Goal: Transaction & Acquisition: Purchase product/service

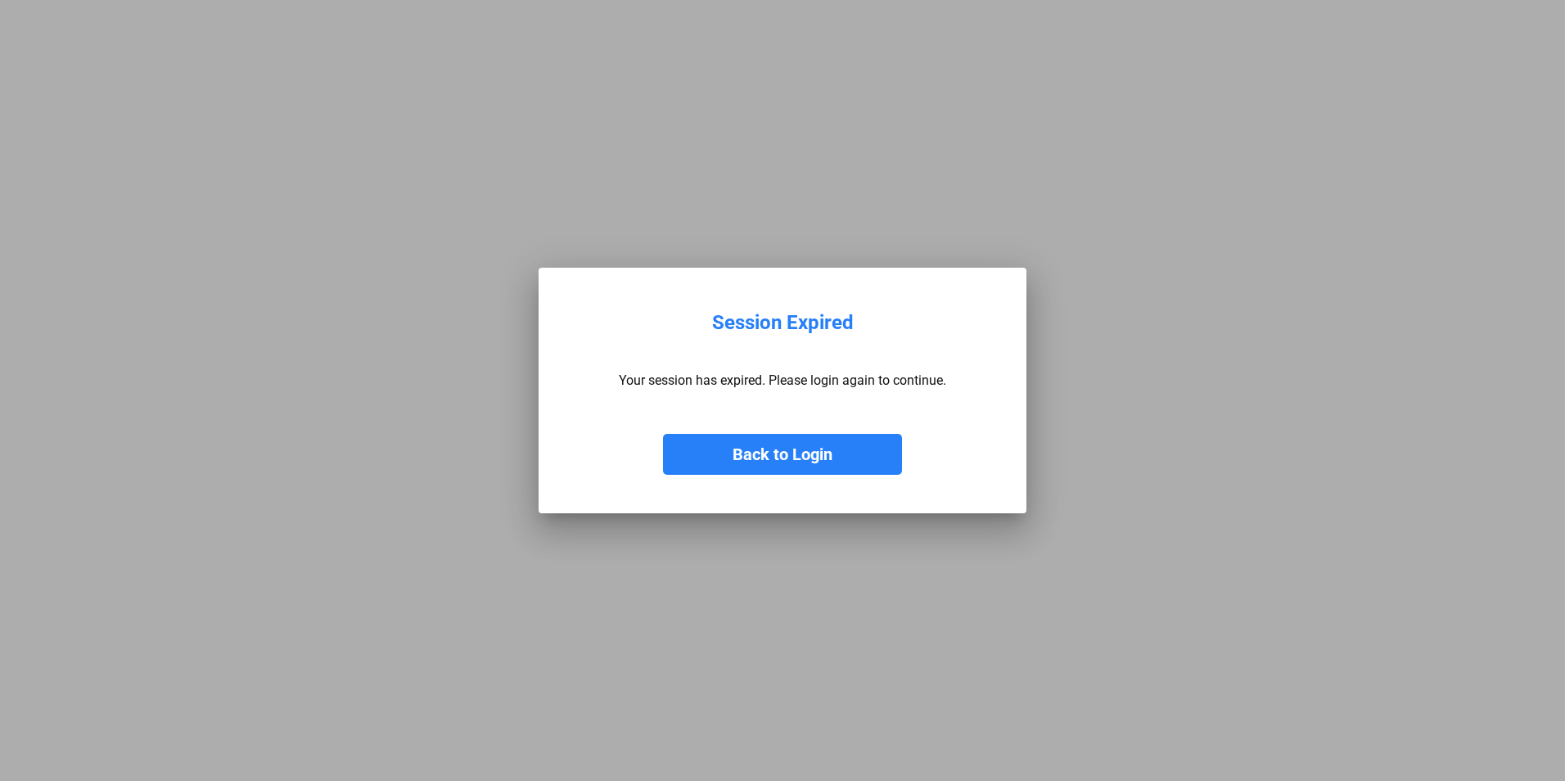
click at [809, 462] on button "Back to Login" at bounding box center [782, 454] width 239 height 41
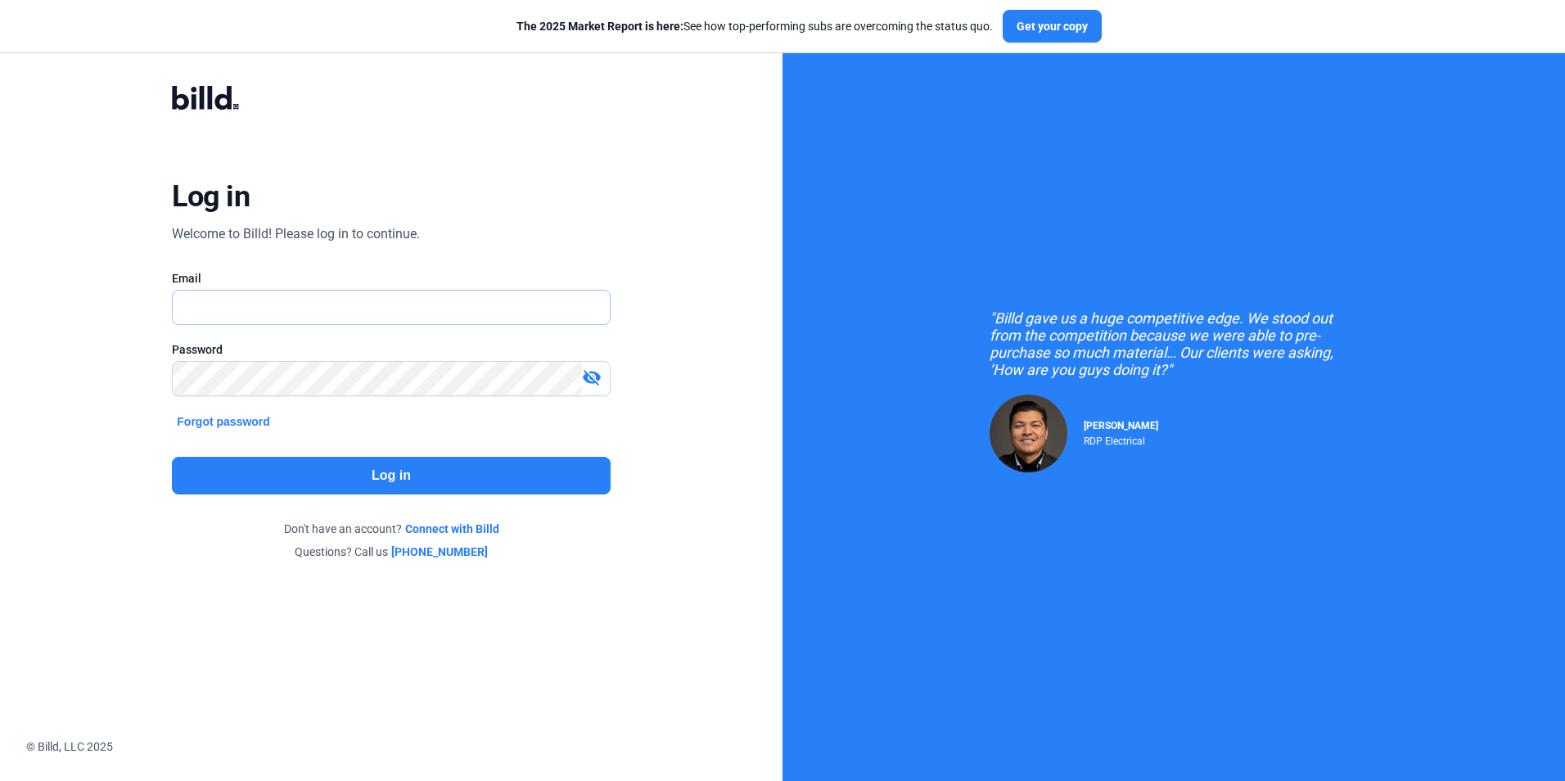
type input "[PERSON_NAME][EMAIL_ADDRESS][DOMAIN_NAME]"
click at [448, 485] on button "Log in" at bounding box center [391, 476] width 438 height 38
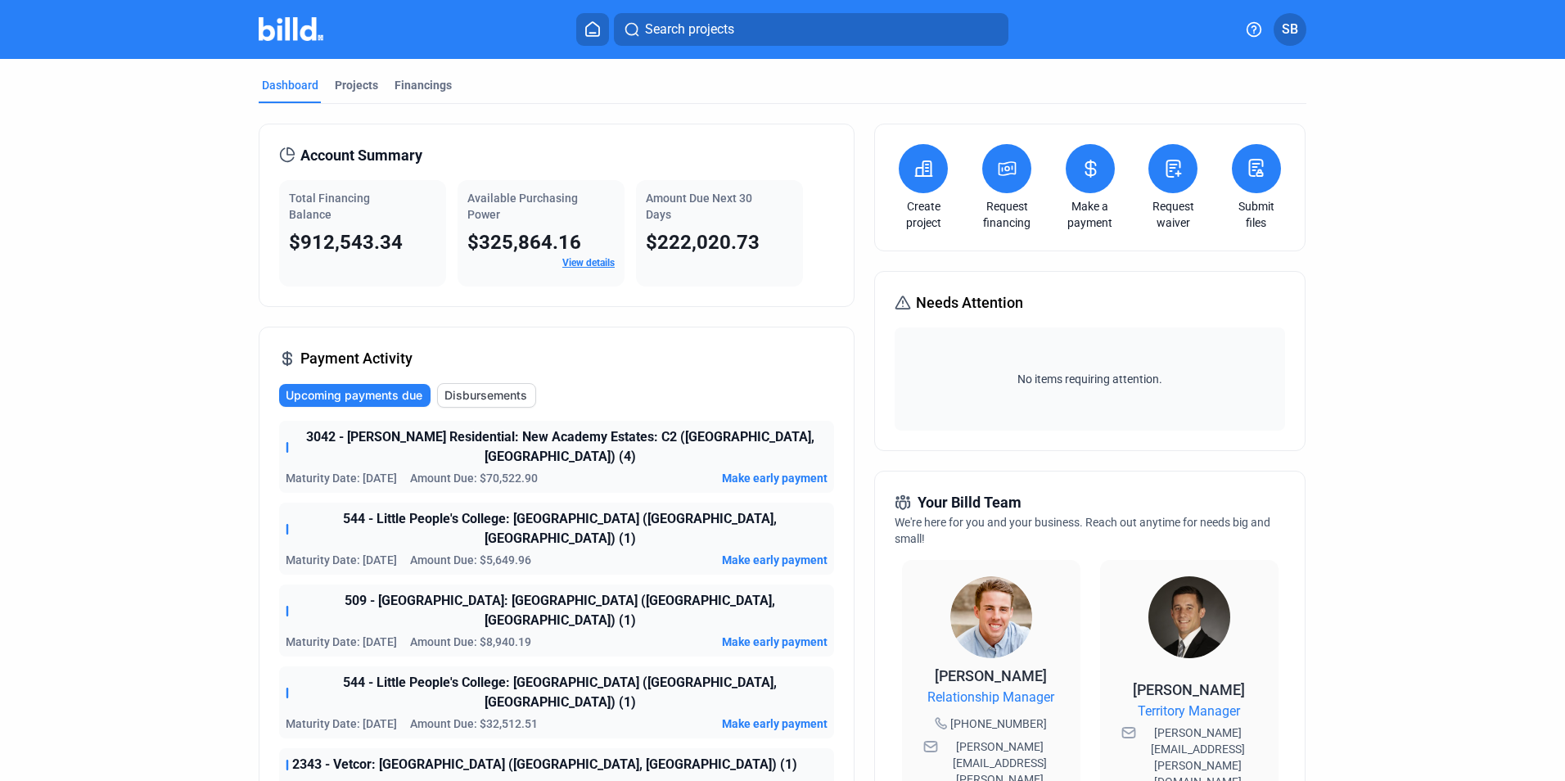
click at [1003, 160] on icon at bounding box center [1007, 169] width 20 height 20
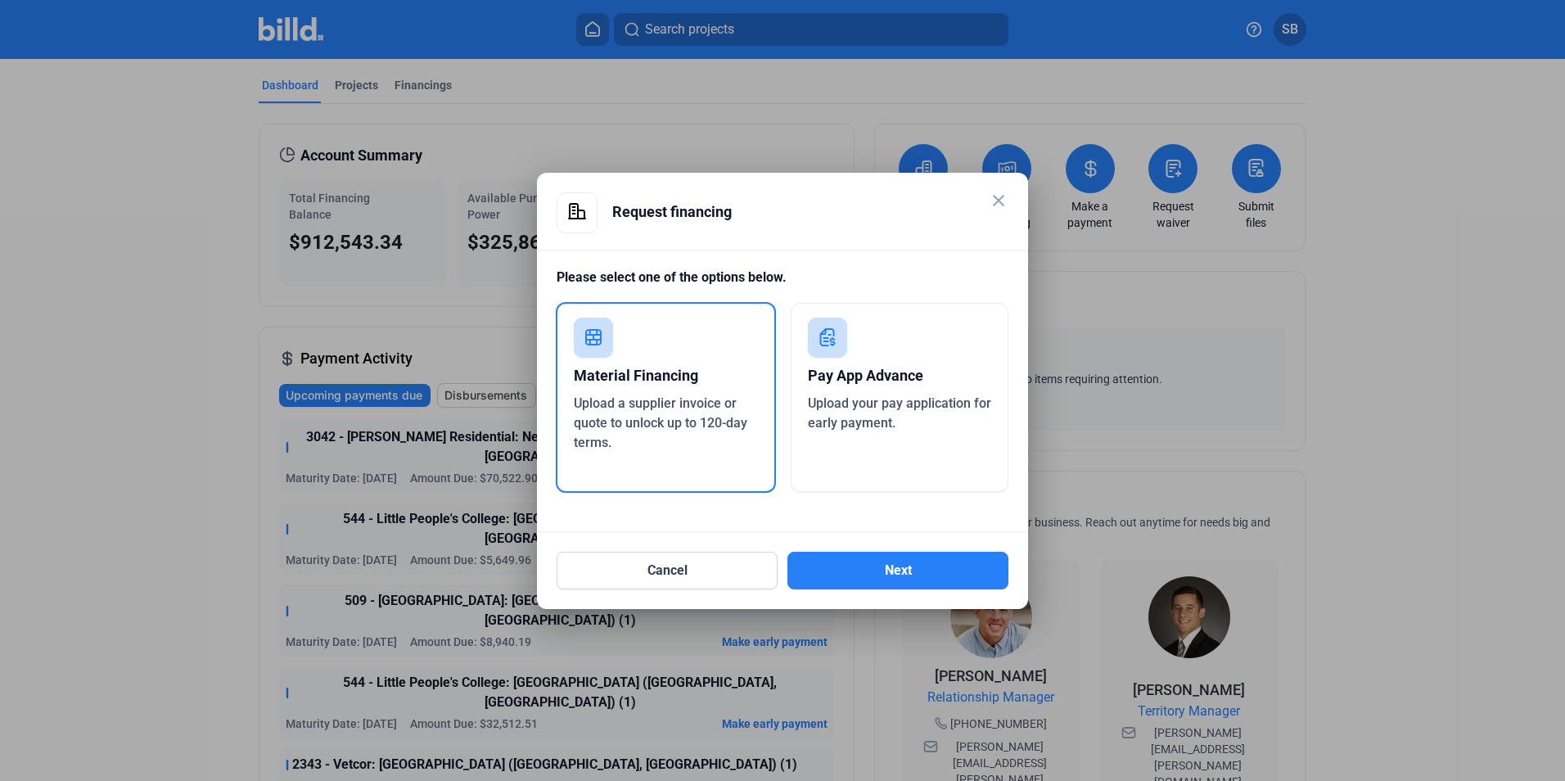
click at [658, 365] on div "Material Financing" at bounding box center [666, 376] width 184 height 36
click at [919, 571] on button "Next" at bounding box center [897, 571] width 221 height 38
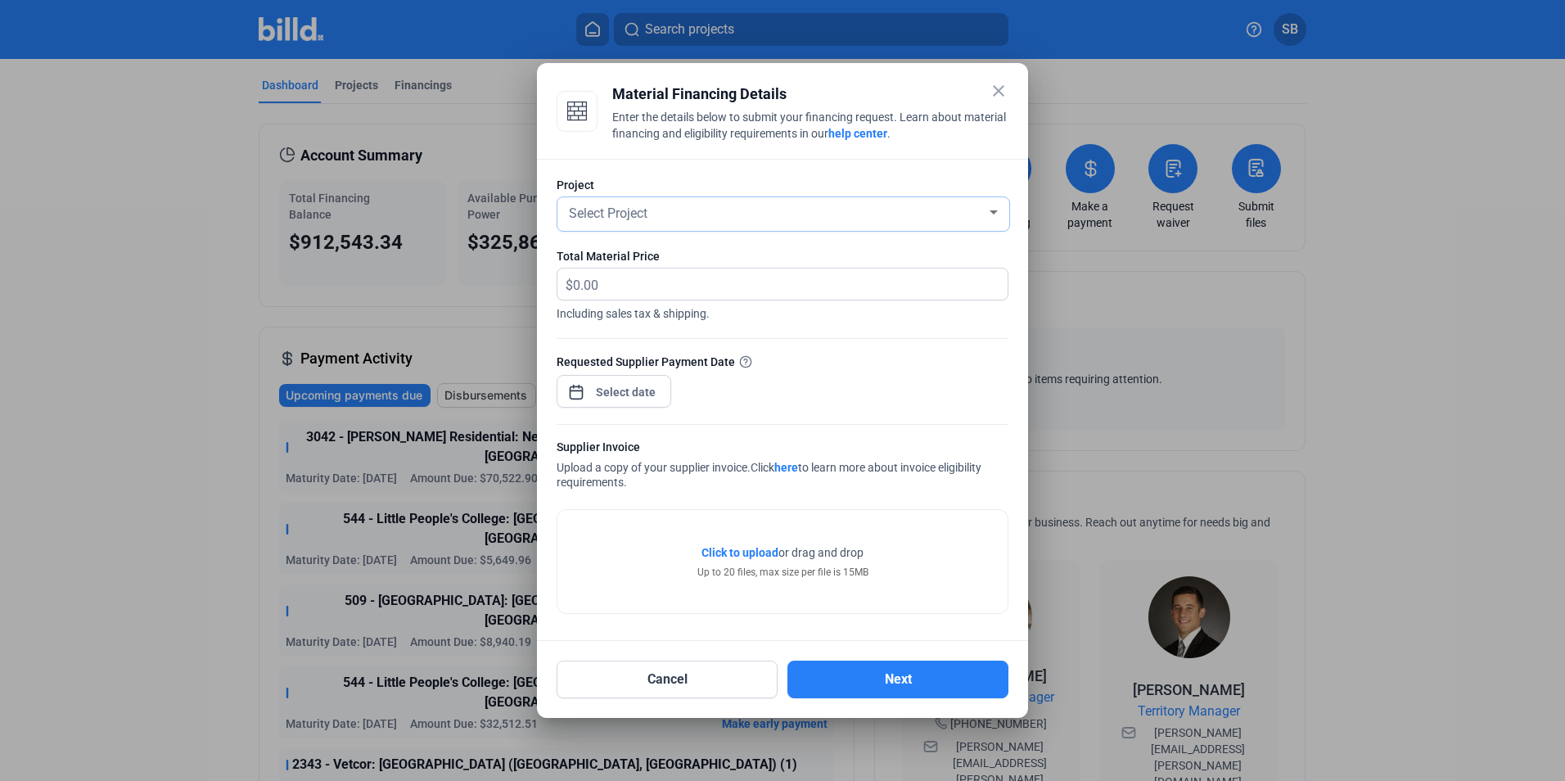
click at [667, 217] on div "Select Project" at bounding box center [775, 211] width 421 height 23
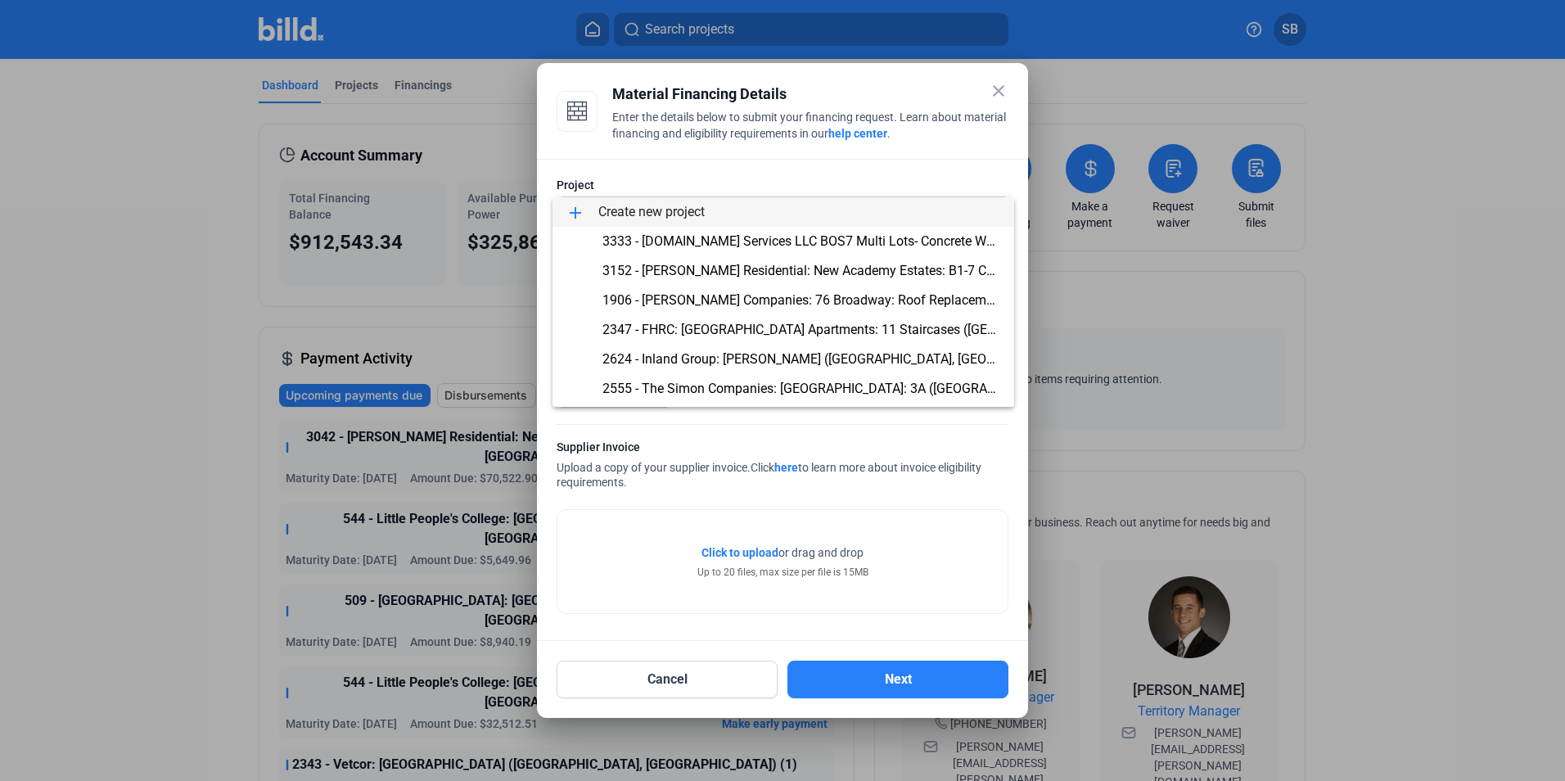
click at [88, 255] on div at bounding box center [782, 390] width 1565 height 781
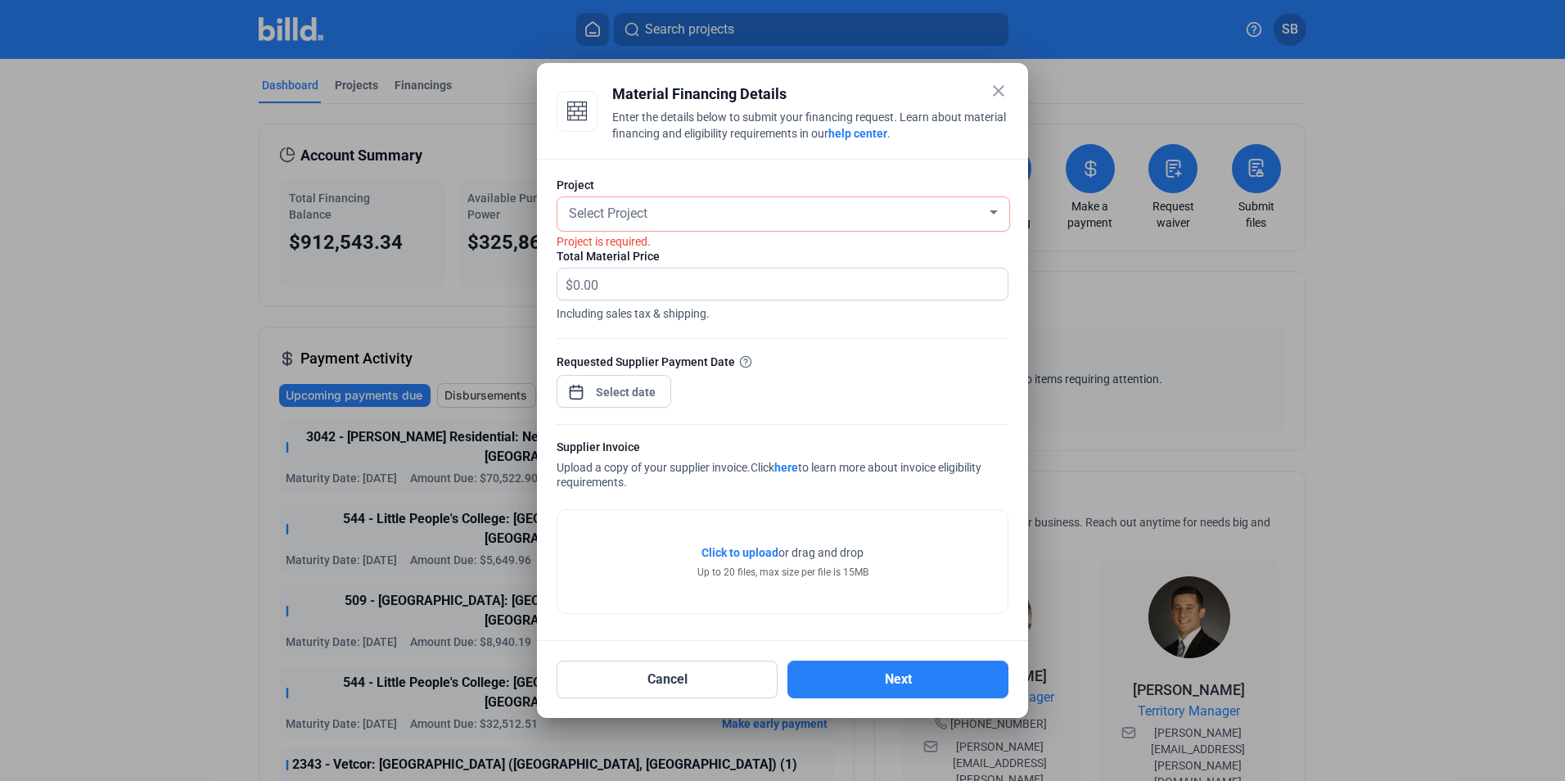
drag, startPoint x: 993, startPoint y: 87, endPoint x: 980, endPoint y: 88, distance: 13.9
click at [993, 88] on mat-icon "close" at bounding box center [999, 91] width 20 height 20
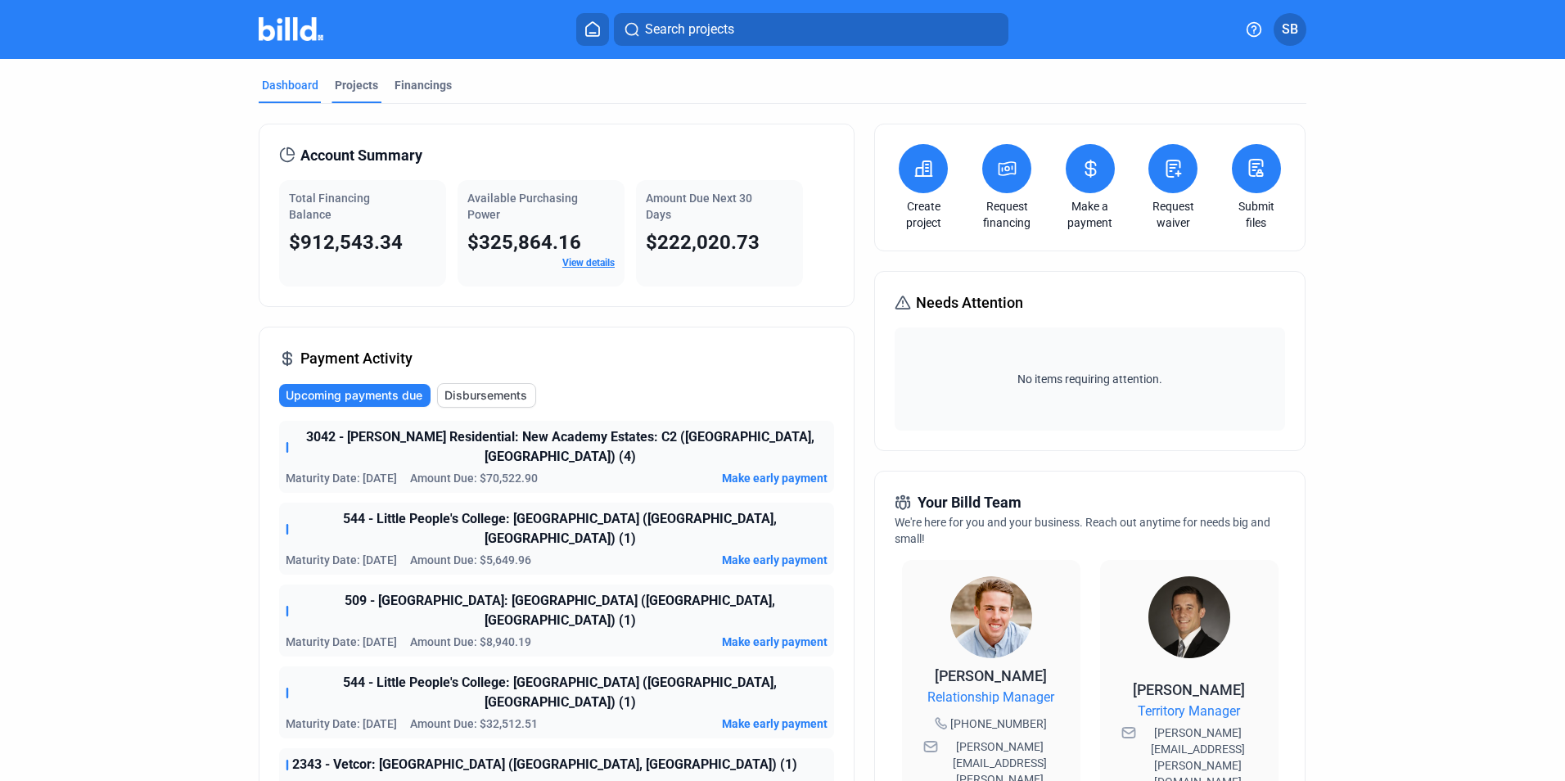
click at [353, 83] on div "Projects" at bounding box center [356, 85] width 43 height 16
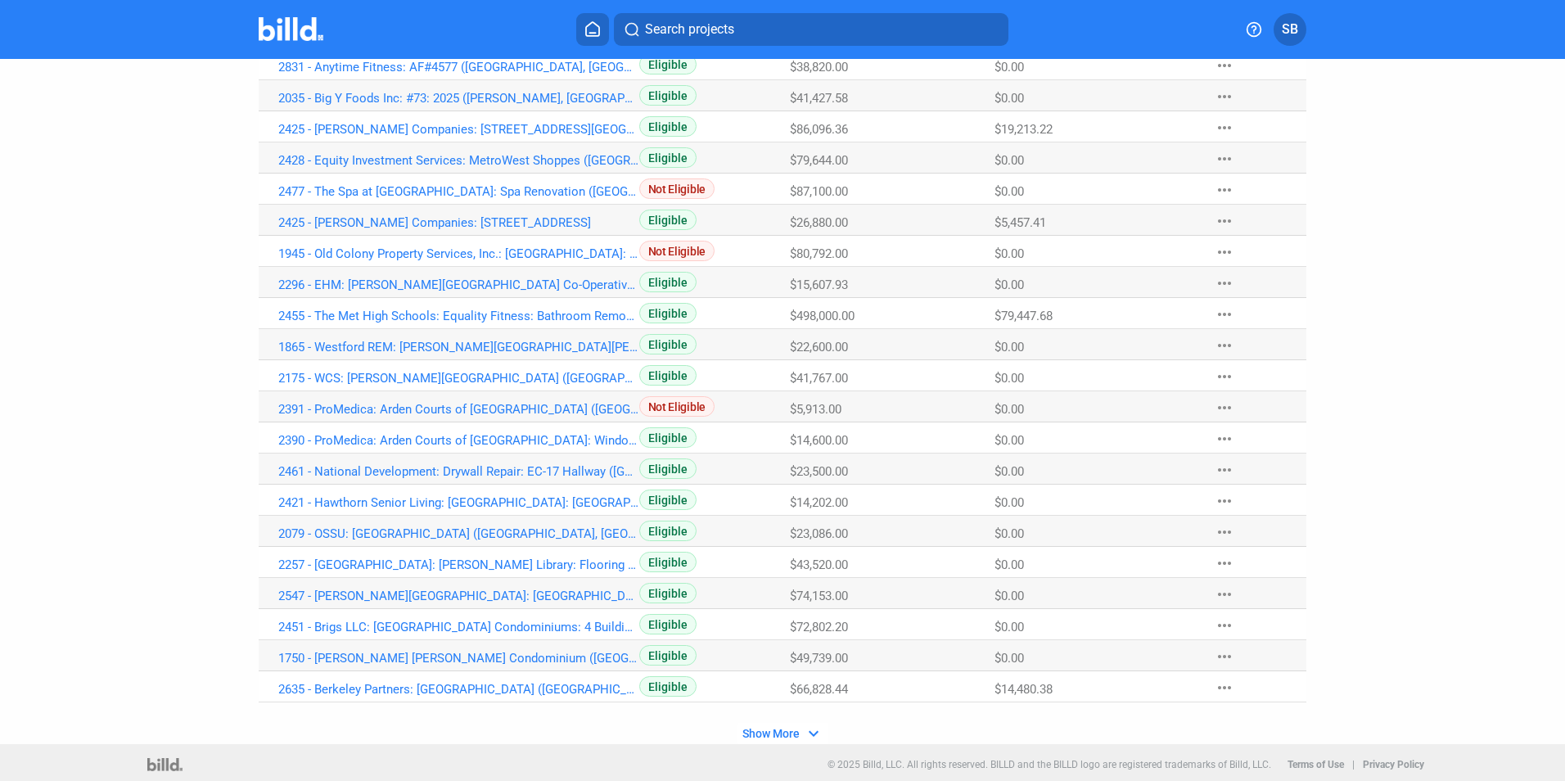
scroll to position [820, 0]
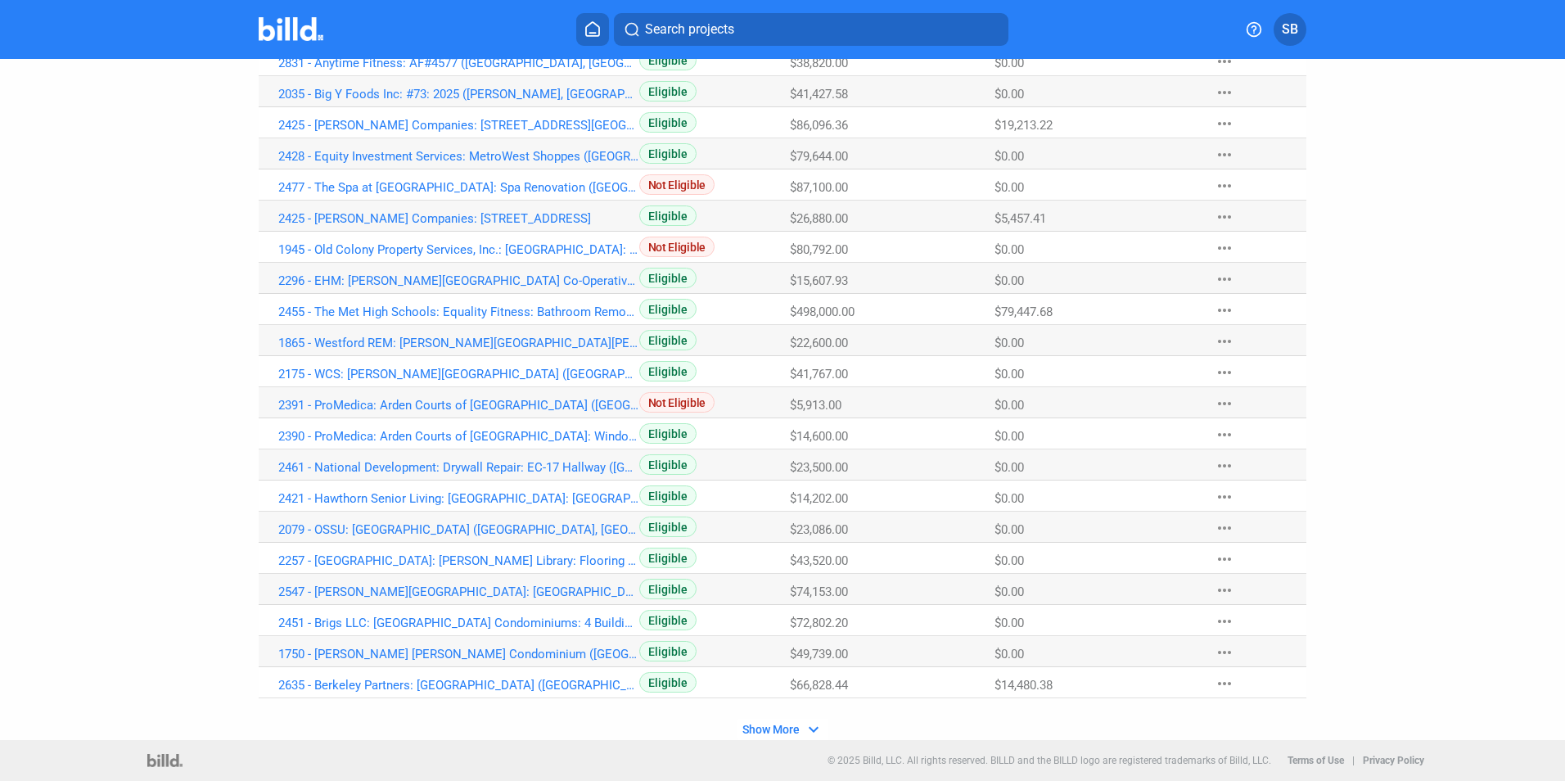
click at [768, 729] on span "Show More" at bounding box center [770, 729] width 57 height 13
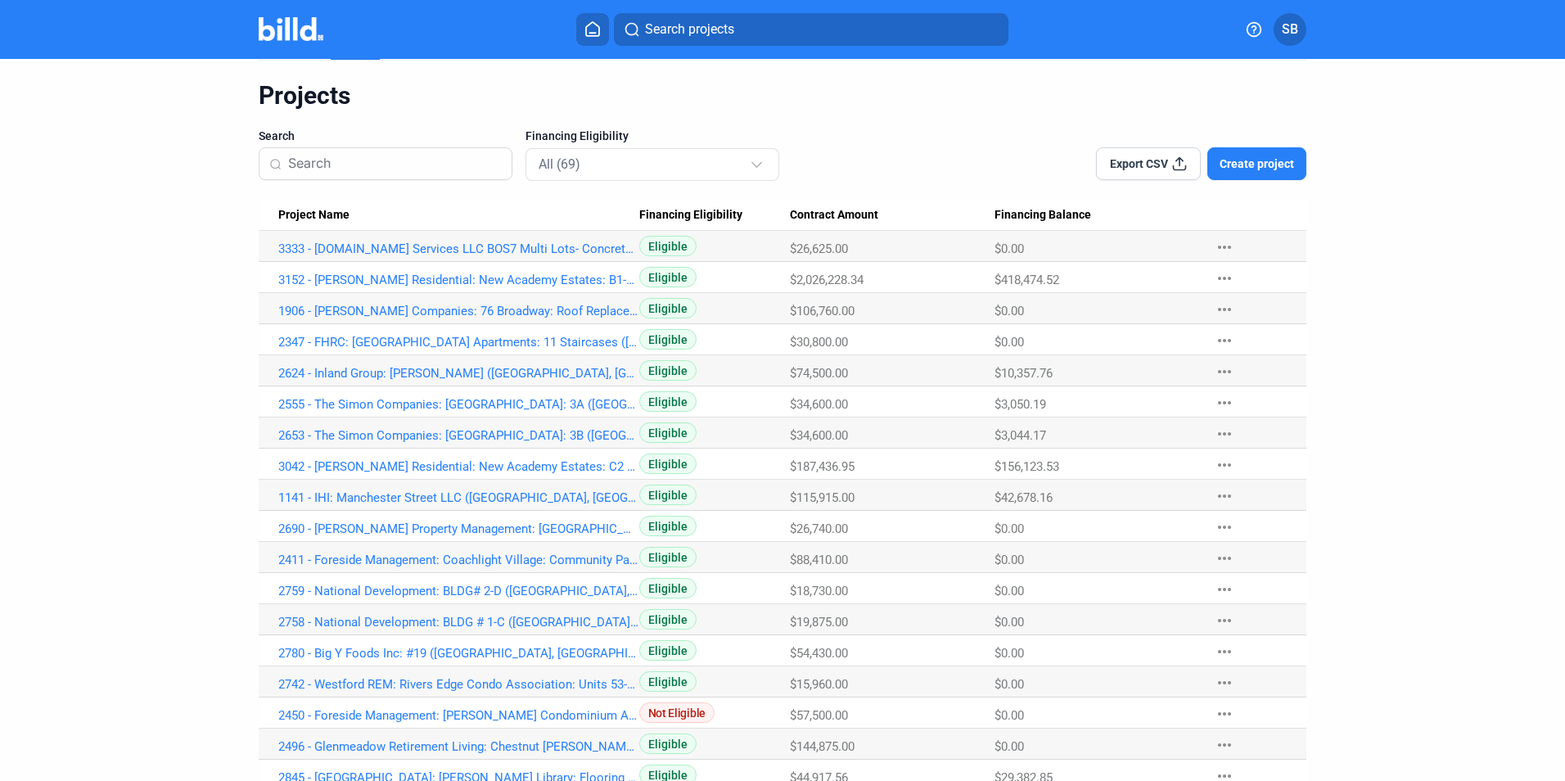
scroll to position [0, 0]
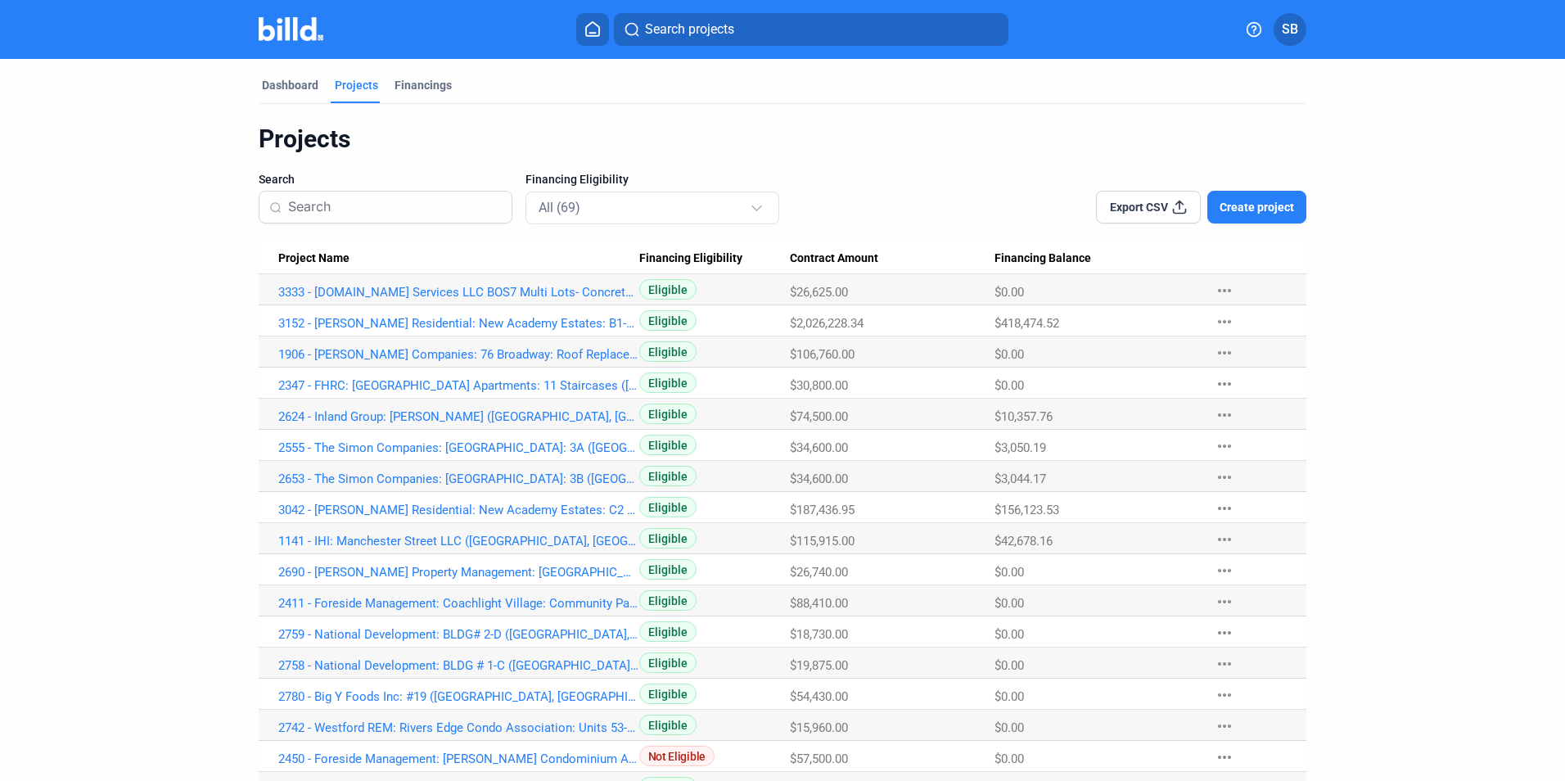
click at [365, 202] on input at bounding box center [395, 207] width 214 height 34
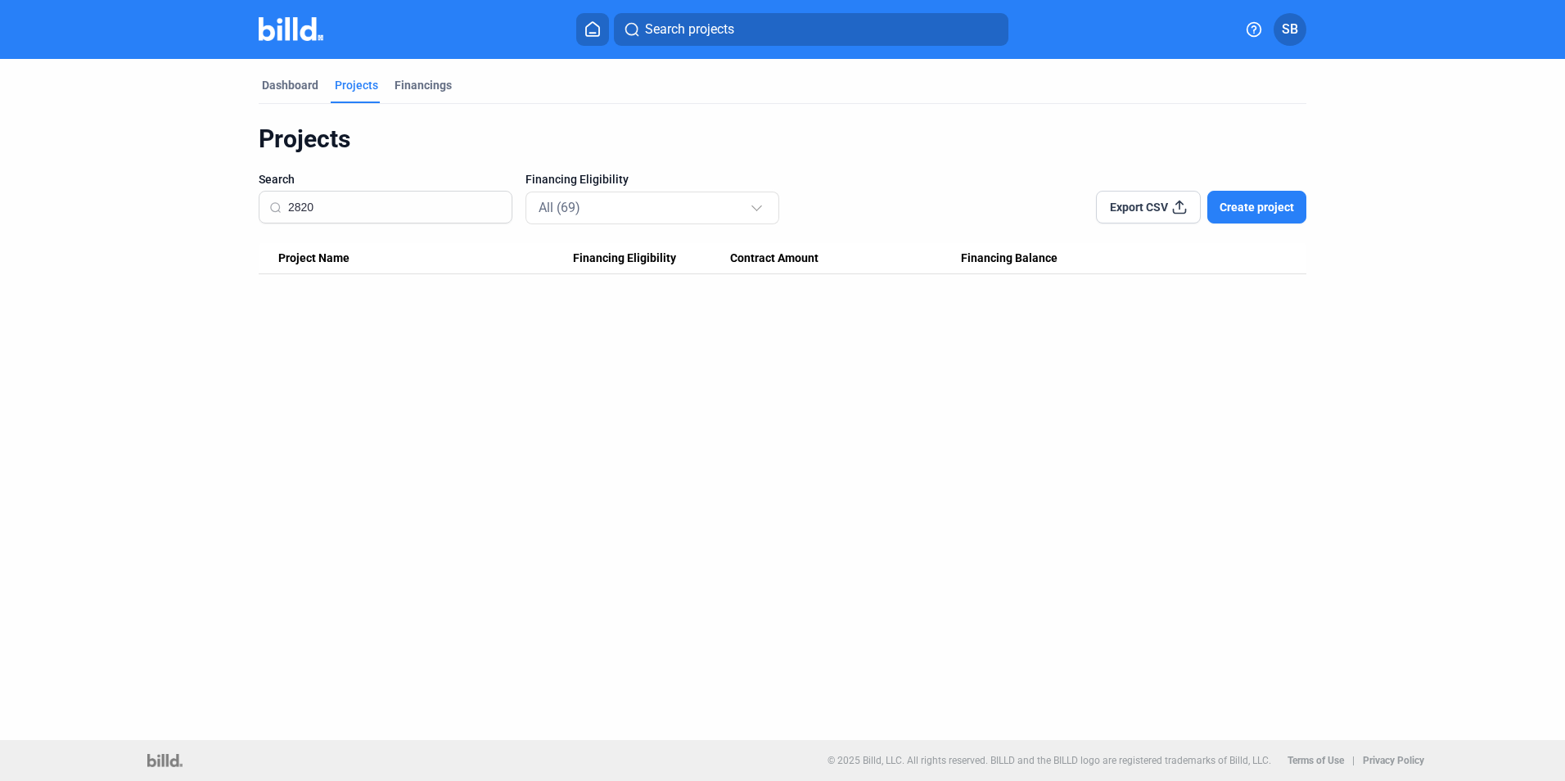
type input "2820"
drag, startPoint x: 287, startPoint y: 205, endPoint x: 240, endPoint y: 208, distance: 47.6
click at [240, 208] on div "Dashboard Projects Financings Projects Search 2820 Financing Eligibility All (6…" at bounding box center [782, 166] width 1113 height 215
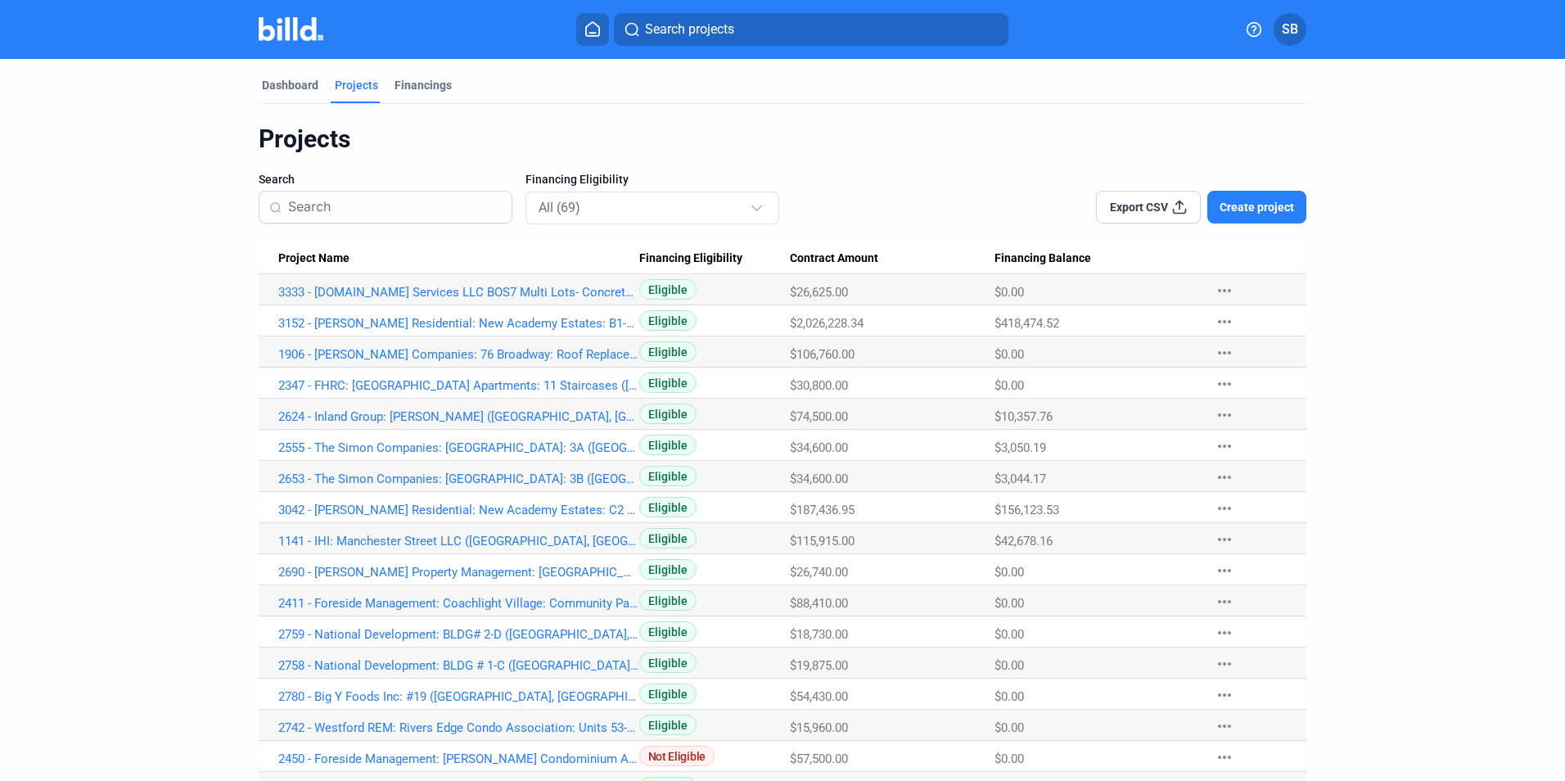
click at [1269, 205] on span "Create project" at bounding box center [1256, 207] width 74 height 16
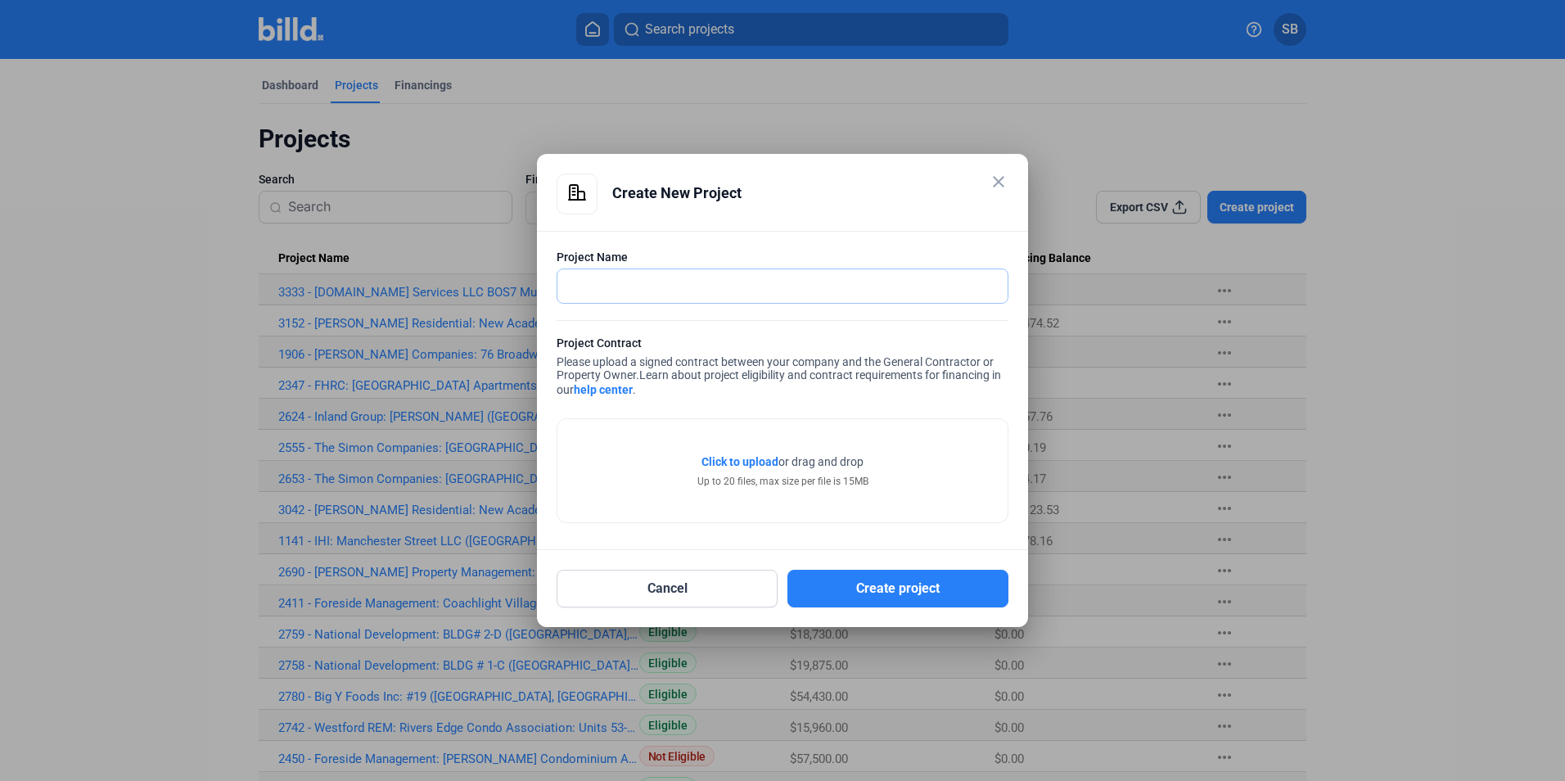
click at [638, 278] on input "text" at bounding box center [782, 286] width 450 height 34
paste input "2820 - Berkeley Partners: Redwire: Electronics Lab - Wall Relocation (Marlboroug"
type input "2820 - Berkeley Partners: Redwire: Electronics Lab - Wall Relocation (Marlboroug"
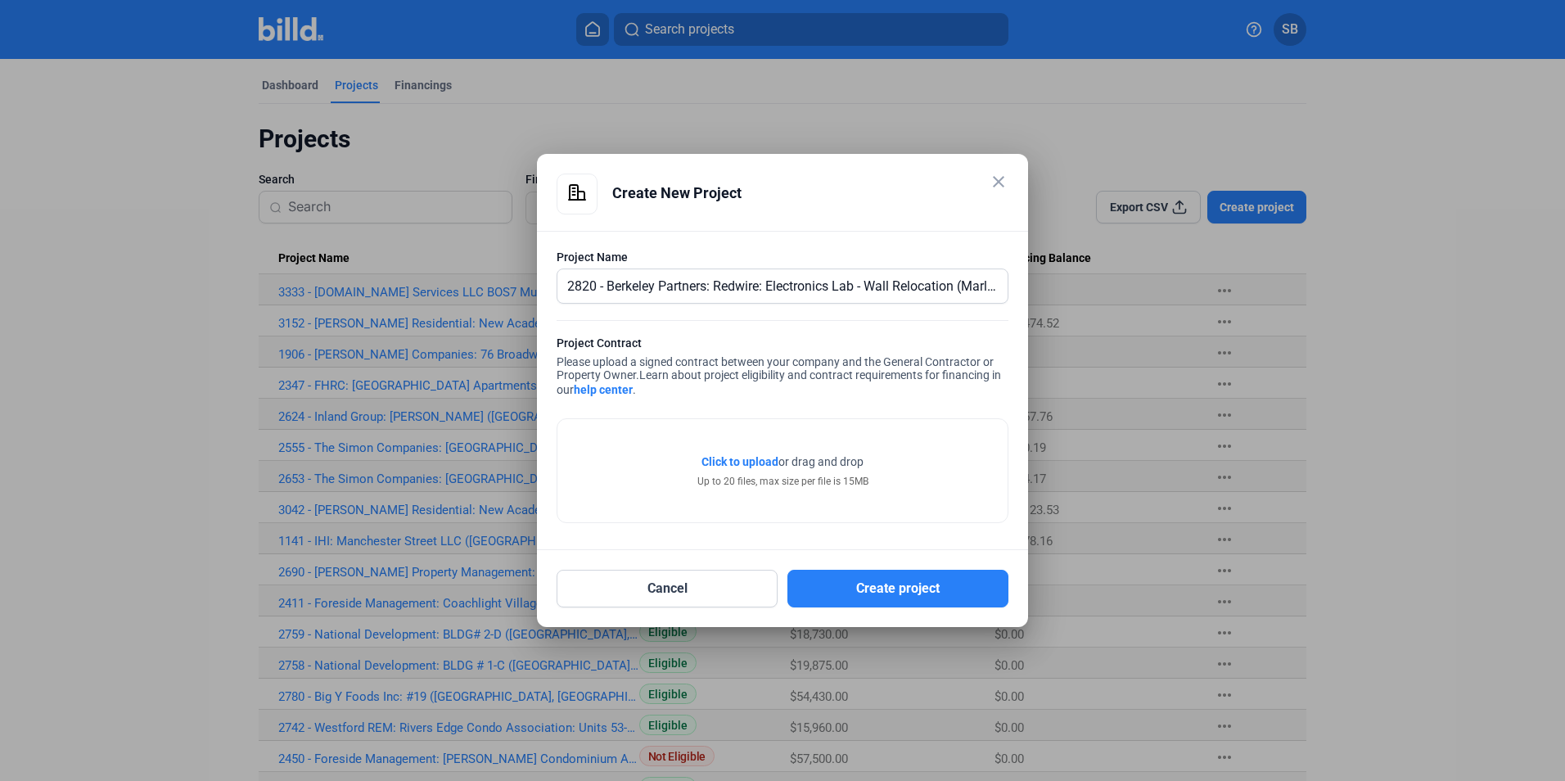
click at [656, 405] on div "Click to upload Tap to upload or drag and drop Up to 20 files, max size per fil…" at bounding box center [782, 462] width 452 height 121
drag, startPoint x: 1000, startPoint y: 181, endPoint x: 983, endPoint y: 181, distance: 17.2
click at [1000, 181] on mat-icon "close" at bounding box center [999, 182] width 20 height 20
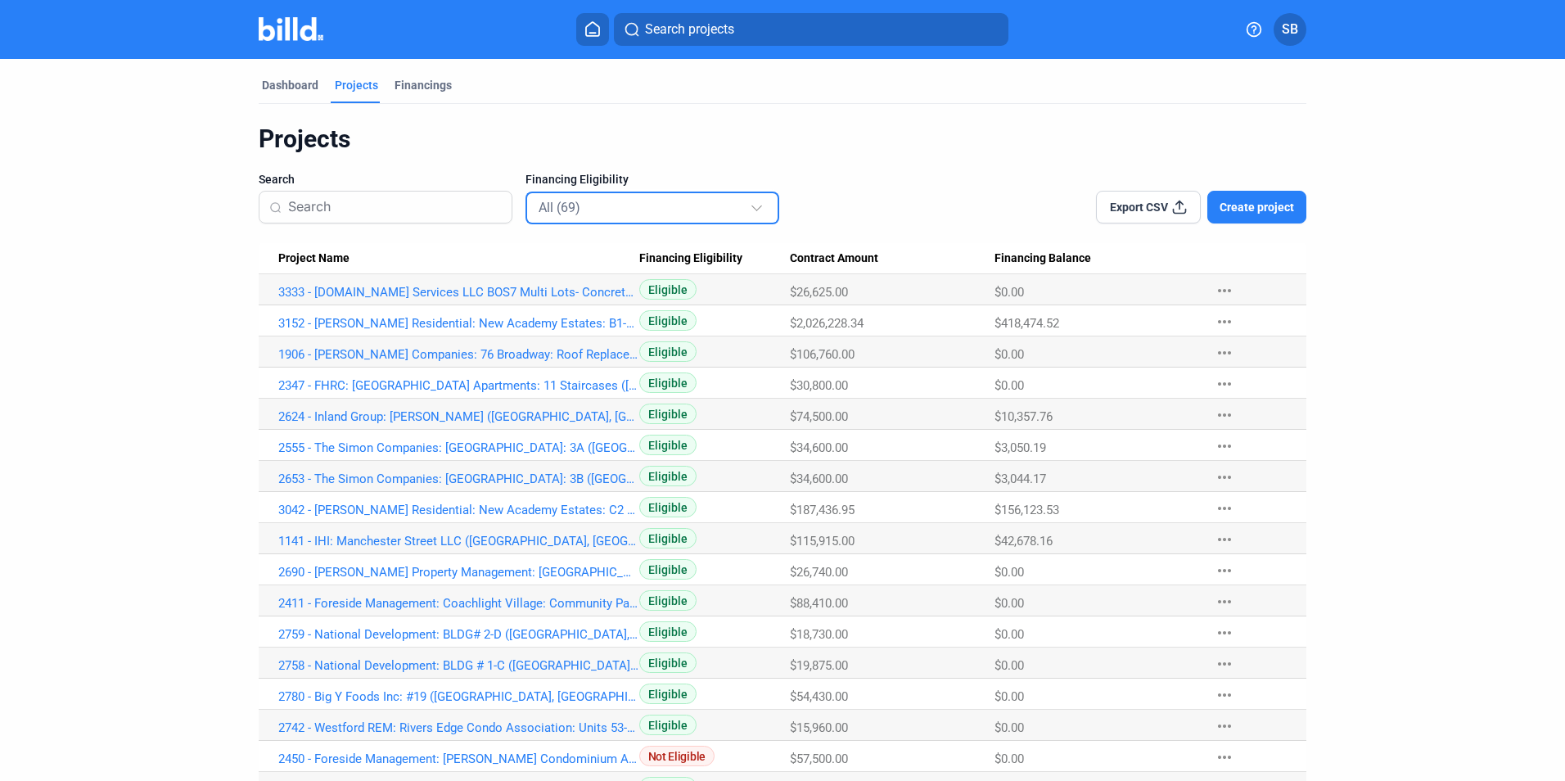
click at [558, 206] on mat-select-trigger "All (69)" at bounding box center [559, 208] width 42 height 16
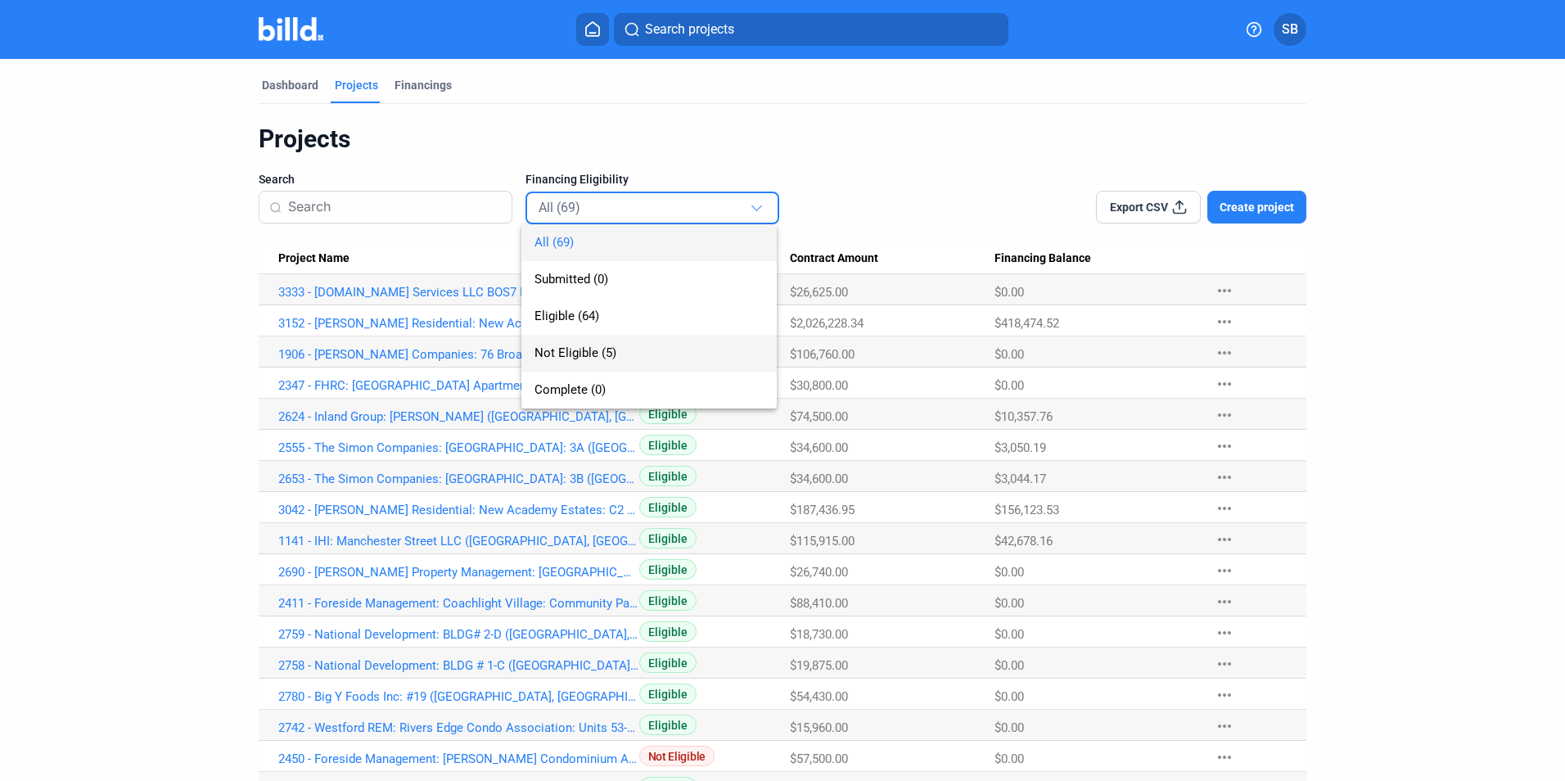
click at [575, 358] on span "Not Eligible (5)" at bounding box center [575, 352] width 82 height 15
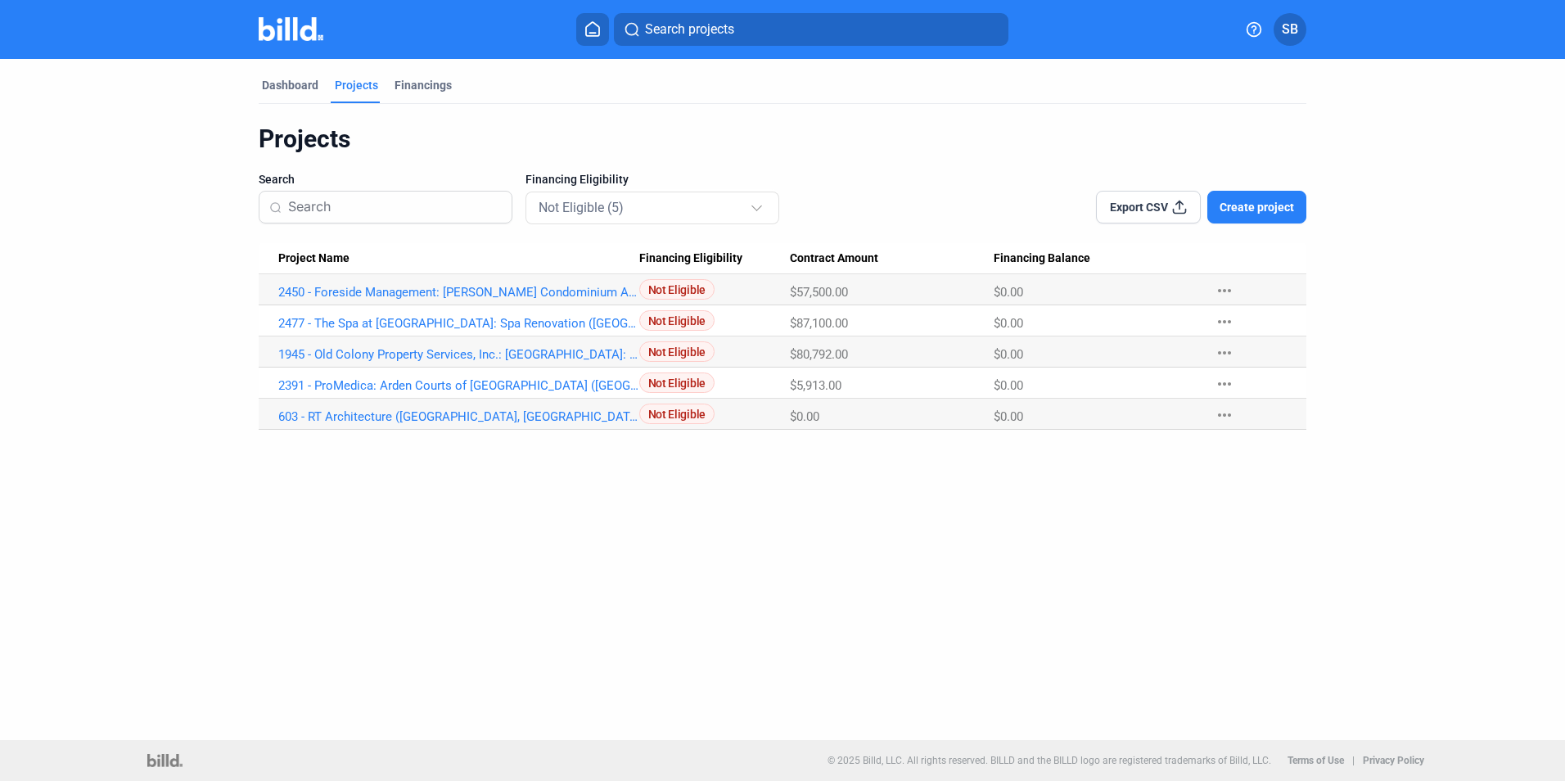
click at [498, 488] on div "Dashboard Projects Financings Projects Search Financing Eligibility Not Eligibl…" at bounding box center [782, 399] width 1565 height 681
click at [609, 204] on mat-select-trigger "Not Eligible (5)" at bounding box center [580, 208] width 85 height 16
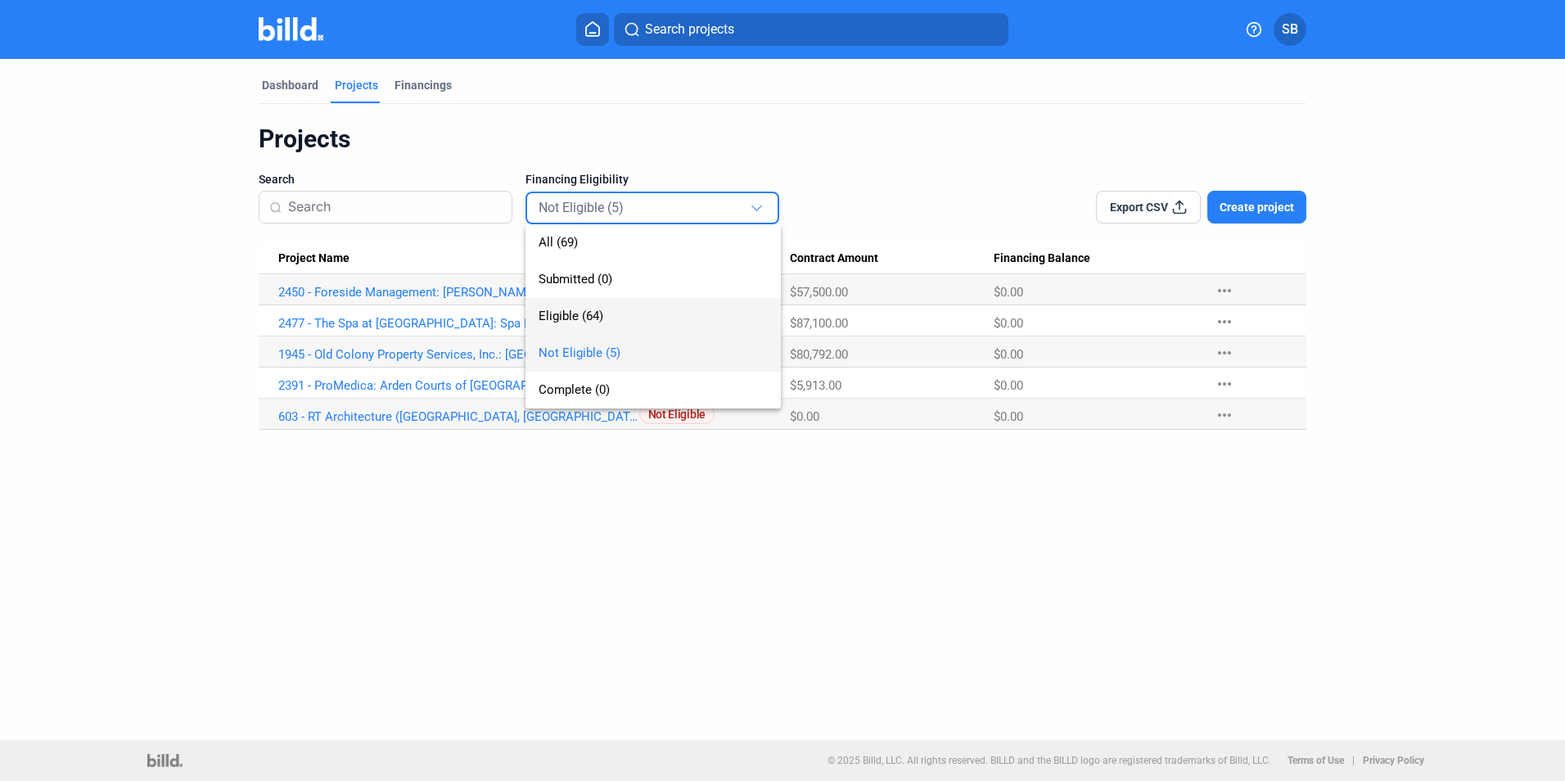
click at [593, 312] on span "Eligible (64)" at bounding box center [570, 316] width 65 height 15
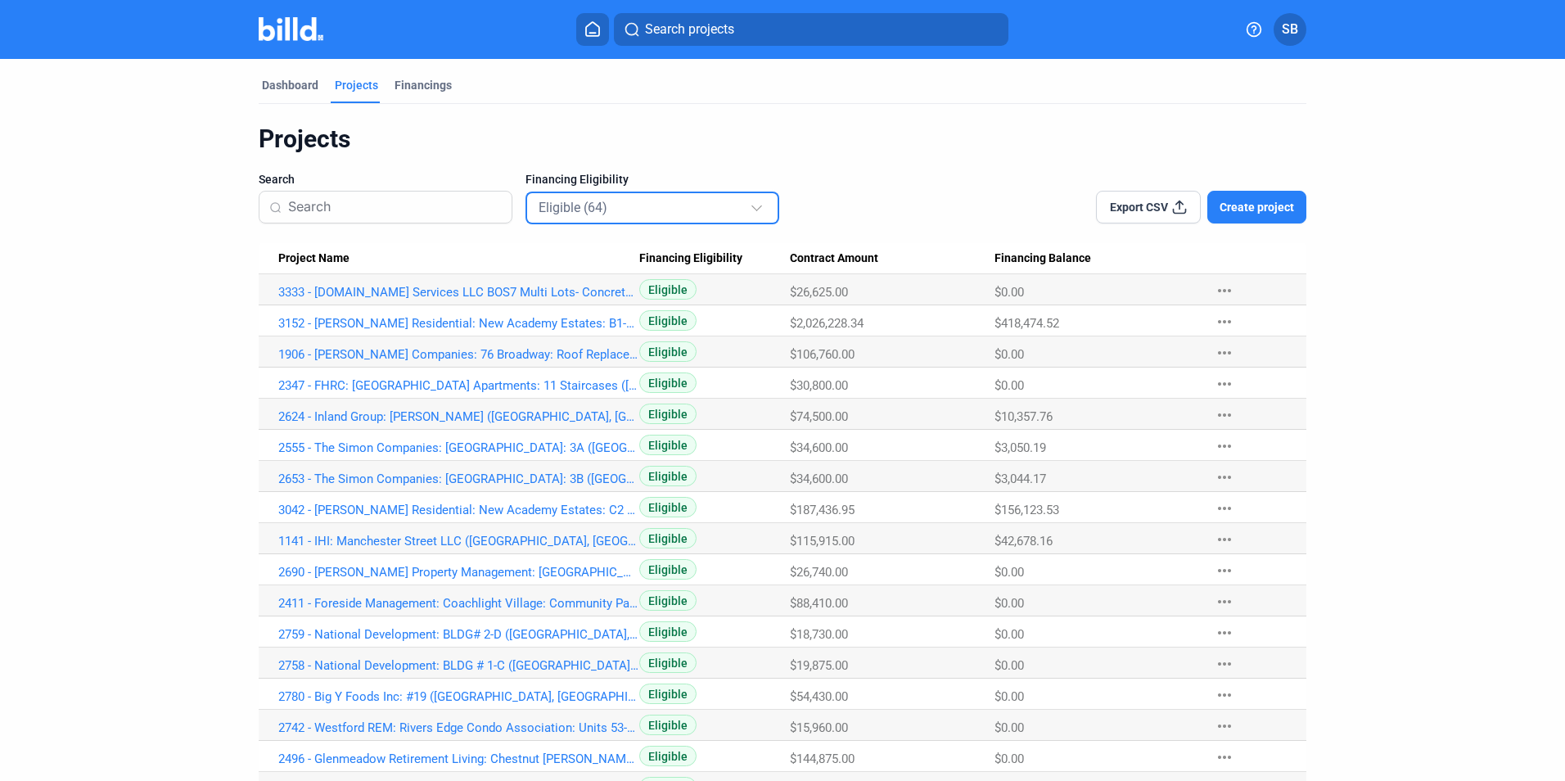
click at [584, 209] on mat-select-trigger "Eligible (64)" at bounding box center [572, 208] width 69 height 16
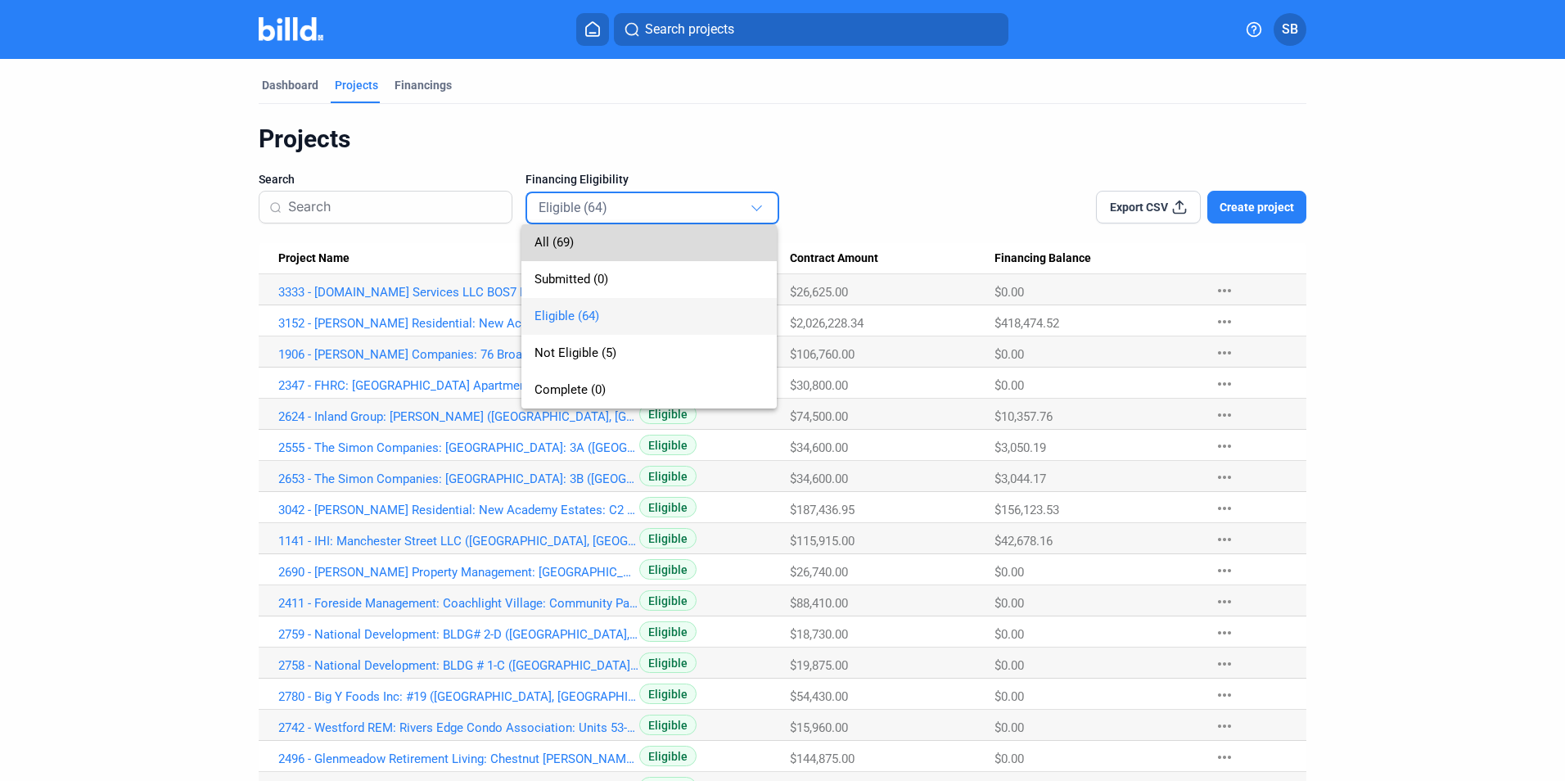
click at [576, 244] on span "All (69)" at bounding box center [648, 242] width 229 height 37
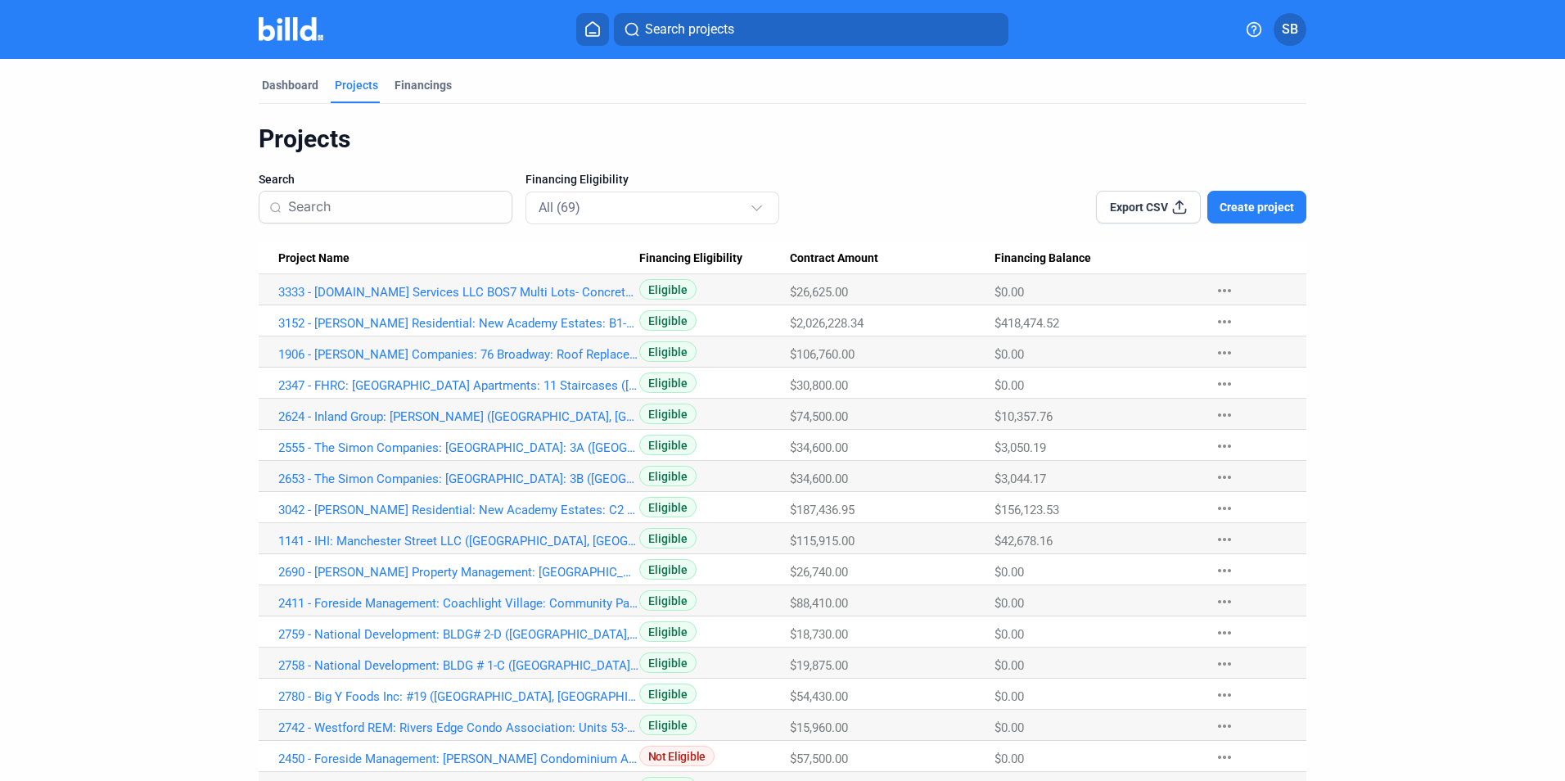
click at [363, 204] on input at bounding box center [395, 207] width 214 height 34
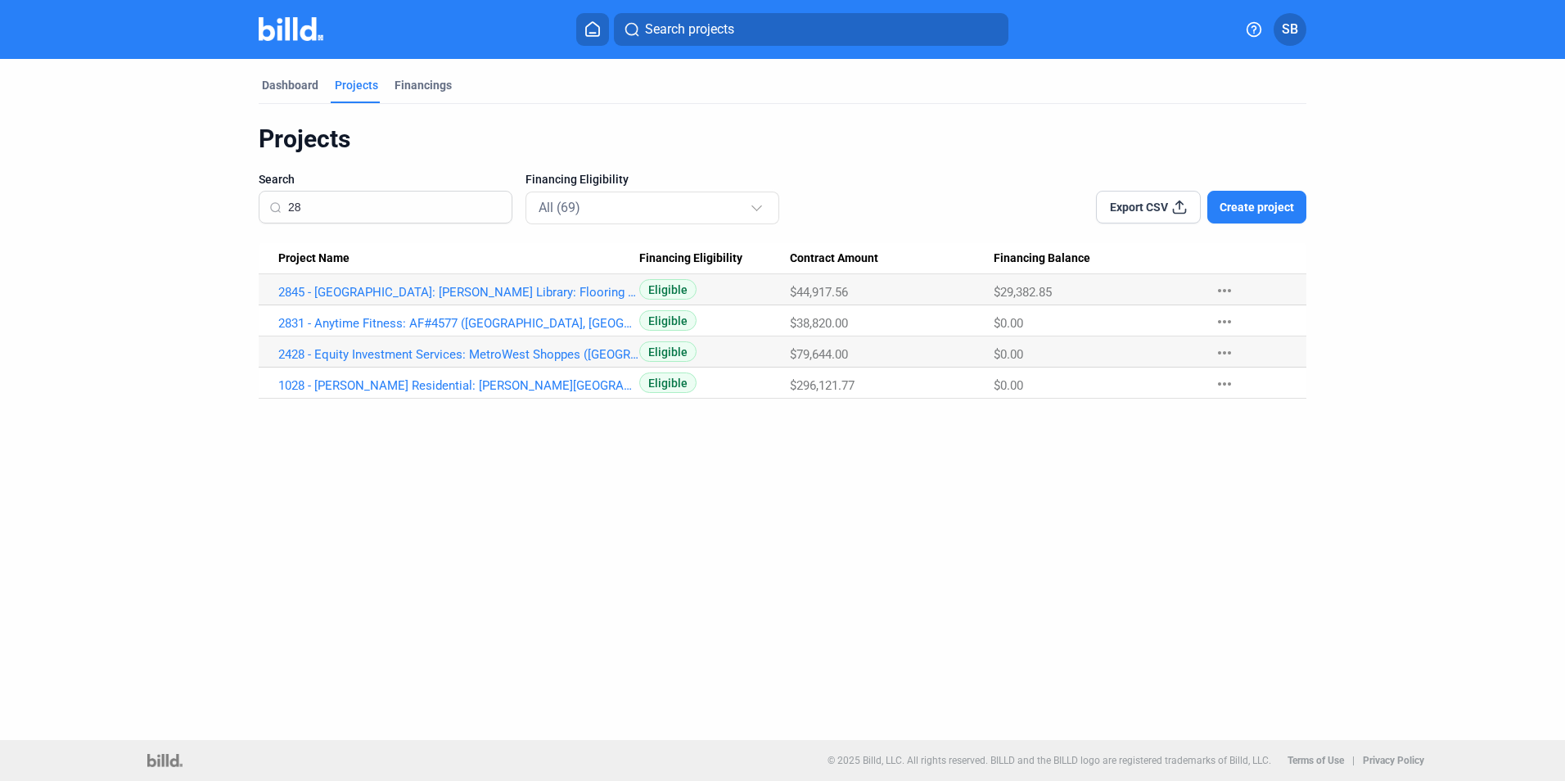
type input "2"
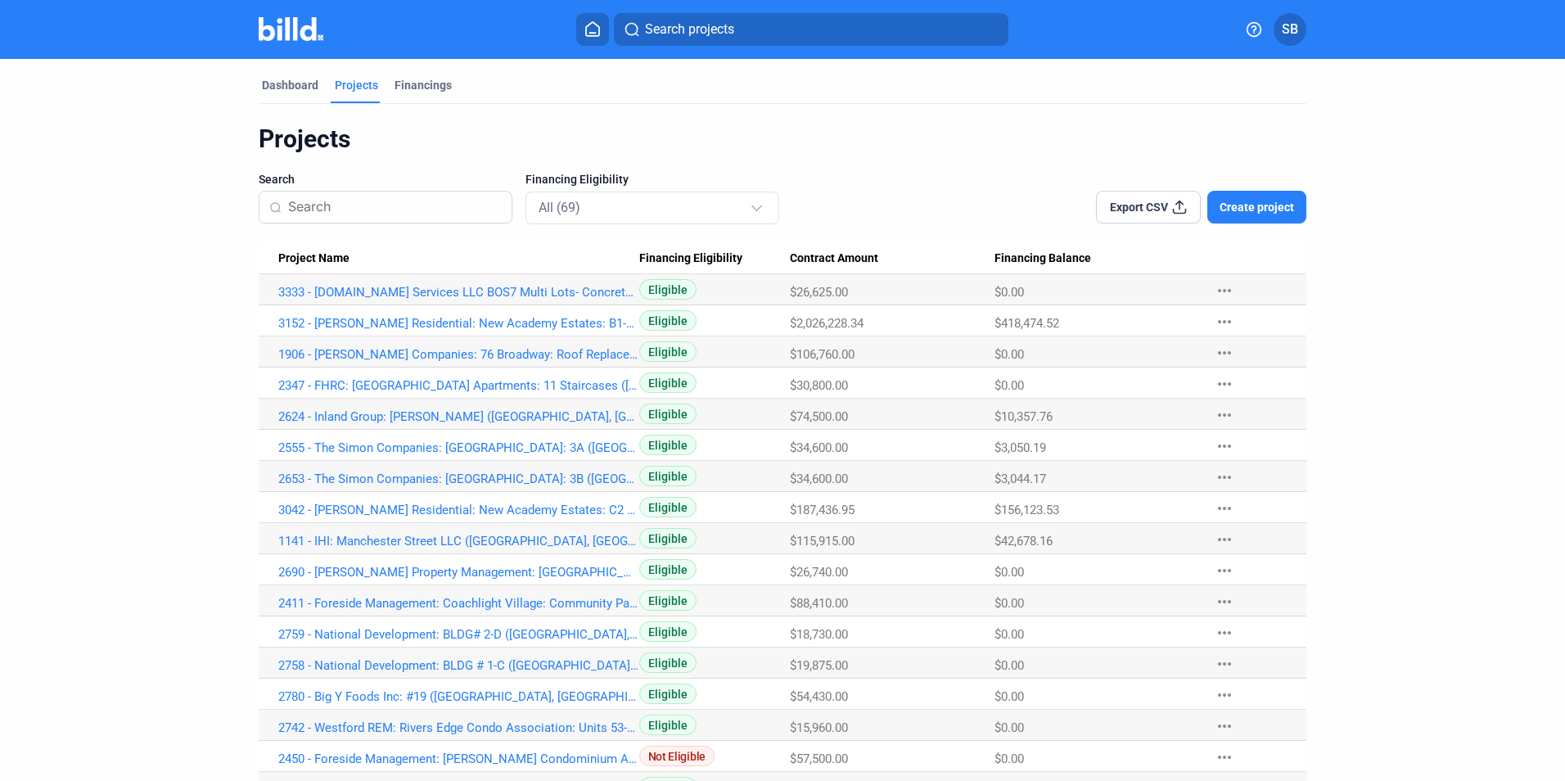
click at [1254, 214] on span "Create project" at bounding box center [1256, 207] width 74 height 16
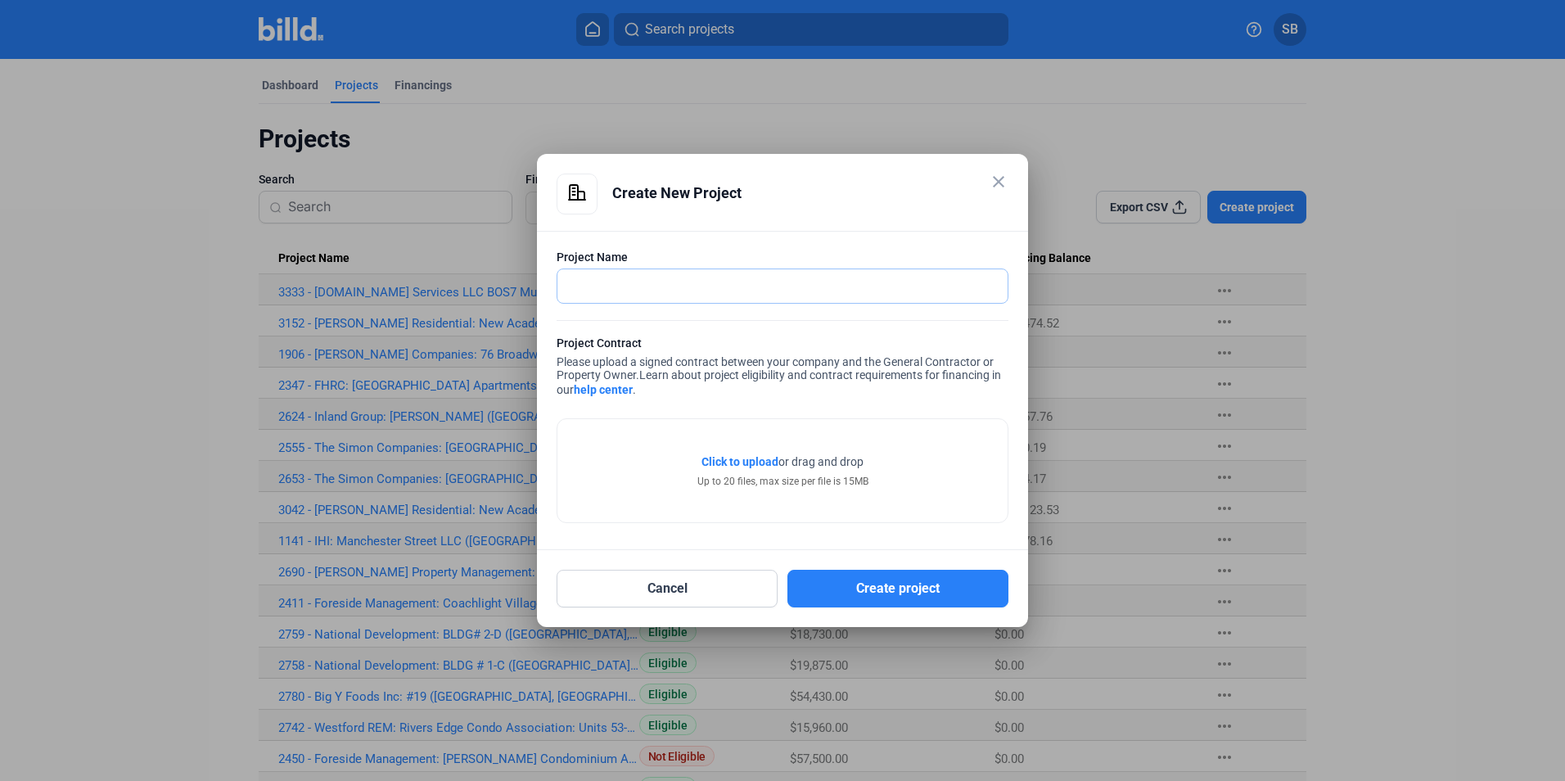
drag, startPoint x: 719, startPoint y: 283, endPoint x: 712, endPoint y: 287, distance: 8.4
click at [719, 283] on input "text" at bounding box center [782, 286] width 450 height 34
paste input "2820 - Berkeley Partners: Redwire: Electronics Lab - Wall Relocation (Marlboroug"
type input "2820 - Berkeley Partners: Redwire: Electronics Lab - Wall Relocation (Marlboroug"
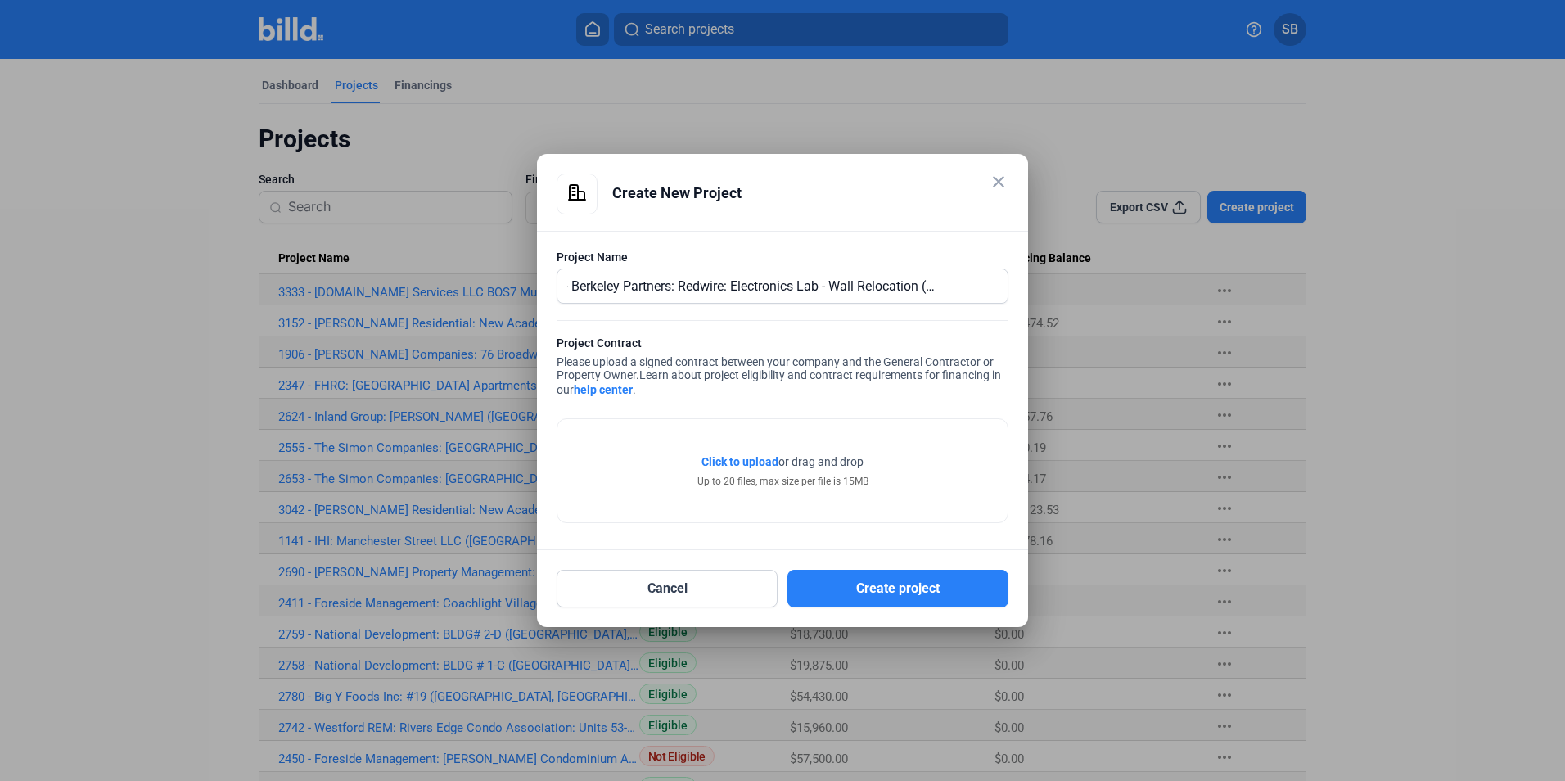
scroll to position [0, 0]
click at [647, 412] on div "Click to upload Tap to upload or drag and drop Up to 20 files, max size per fil…" at bounding box center [782, 466] width 452 height 113
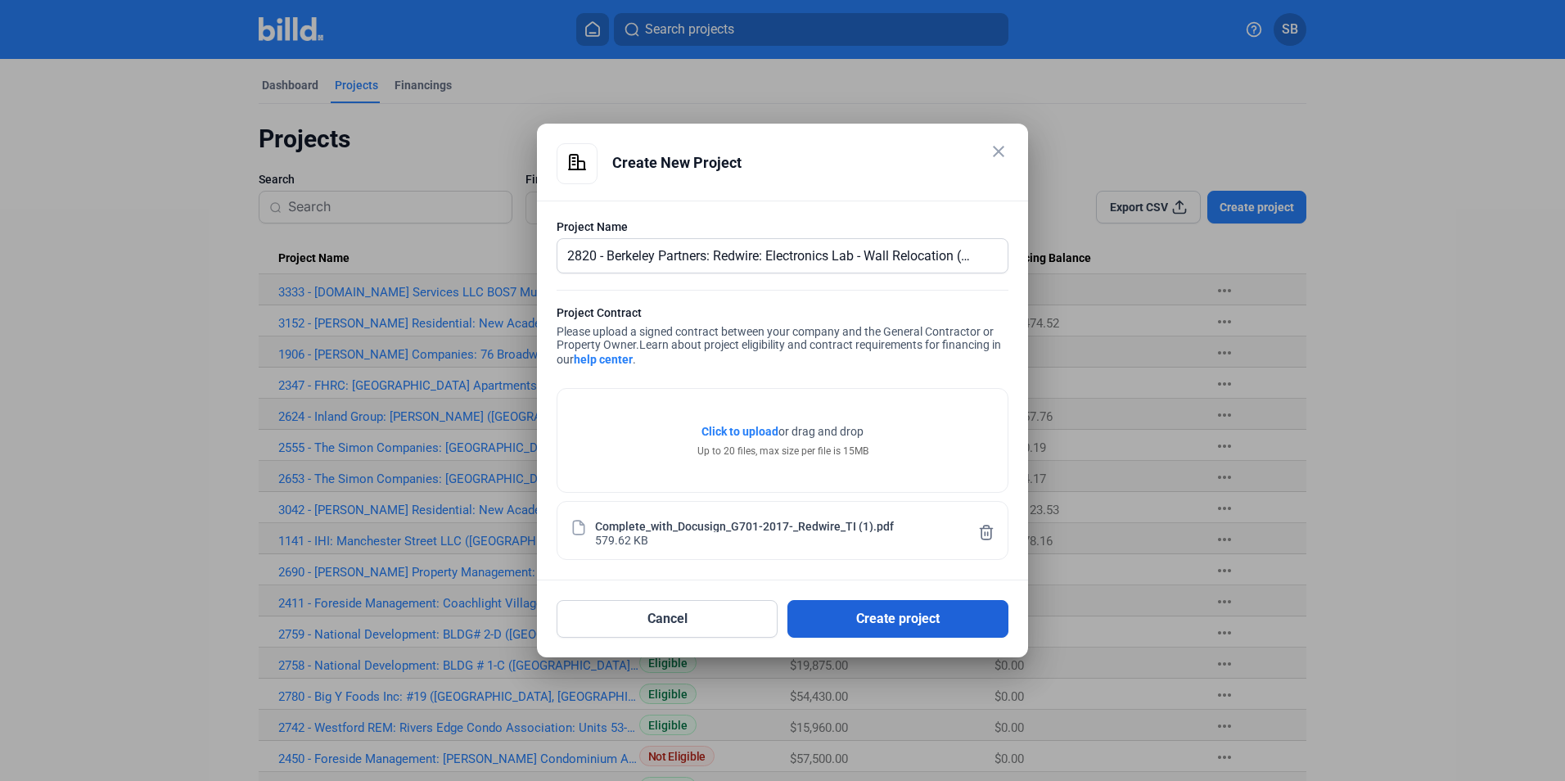
click at [911, 621] on button "Create project" at bounding box center [897, 619] width 221 height 38
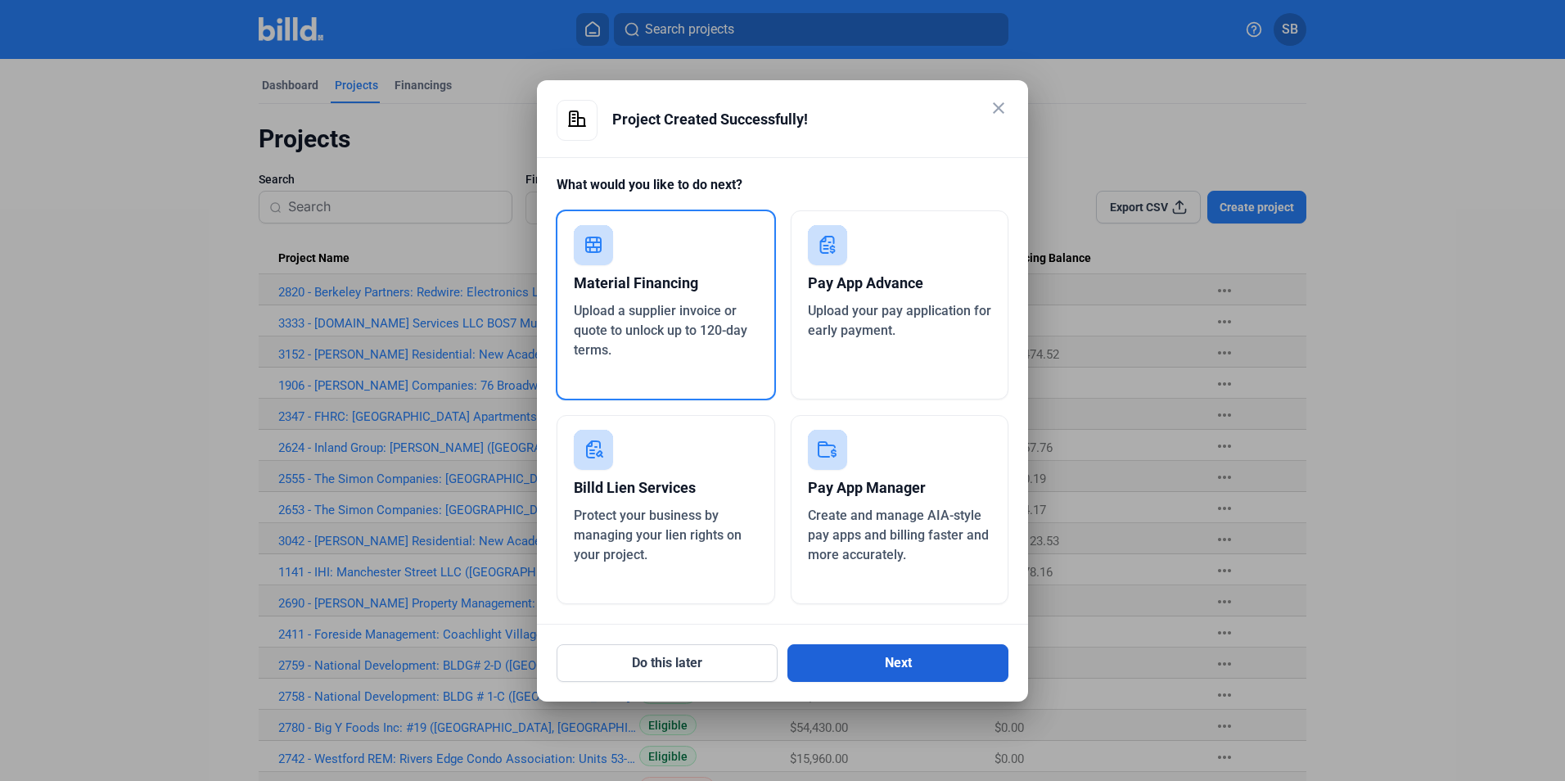
click at [912, 664] on button "Next" at bounding box center [897, 663] width 221 height 38
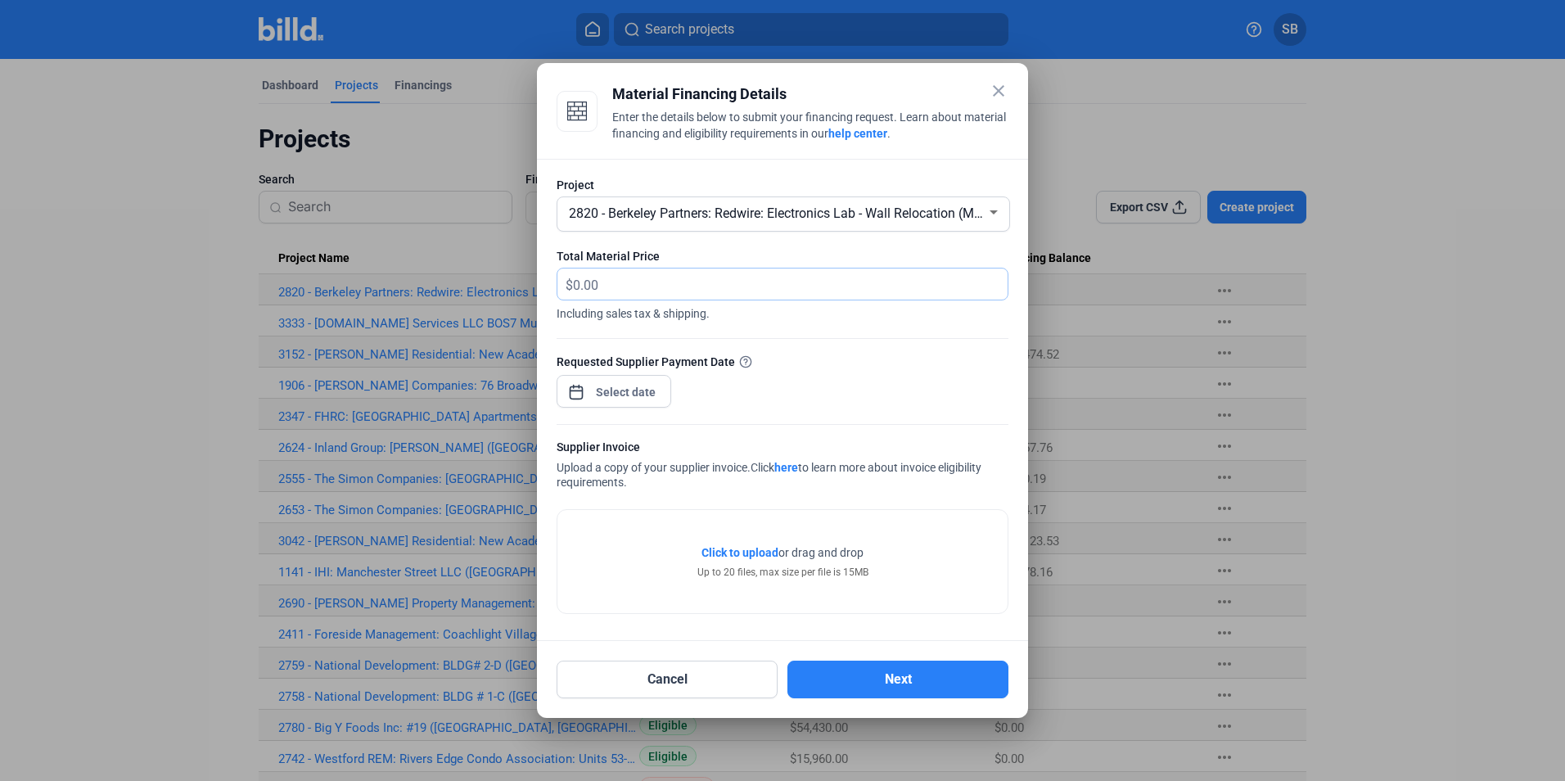
click at [584, 285] on input "text" at bounding box center [790, 284] width 435 height 32
type input "14,580.86"
click at [576, 391] on span "Open calendar" at bounding box center [575, 383] width 39 height 39
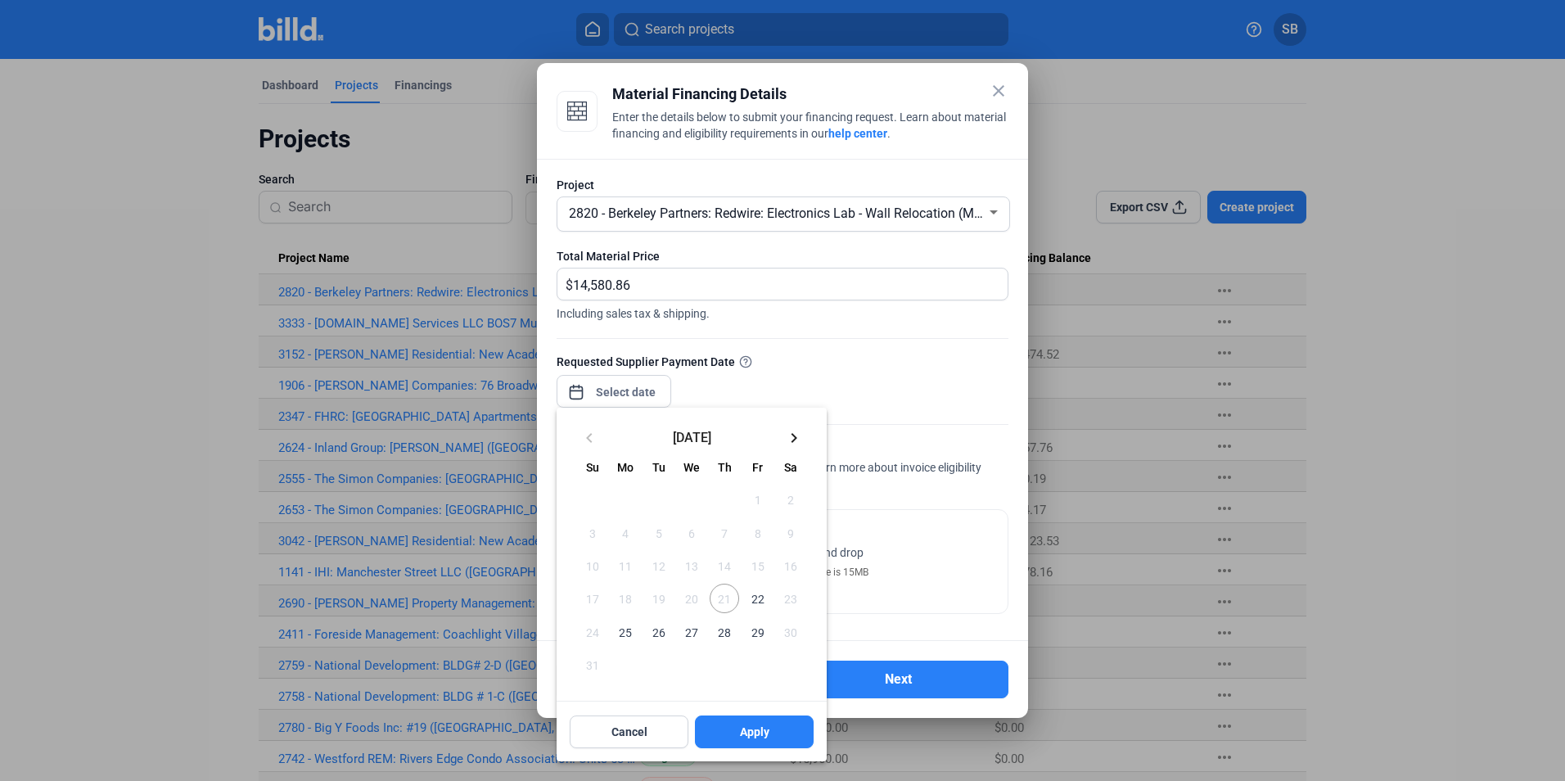
click at [757, 599] on span "22" at bounding box center [756, 597] width 29 height 29
click at [773, 737] on button "Apply" at bounding box center [754, 731] width 119 height 33
type input "[DATE]"
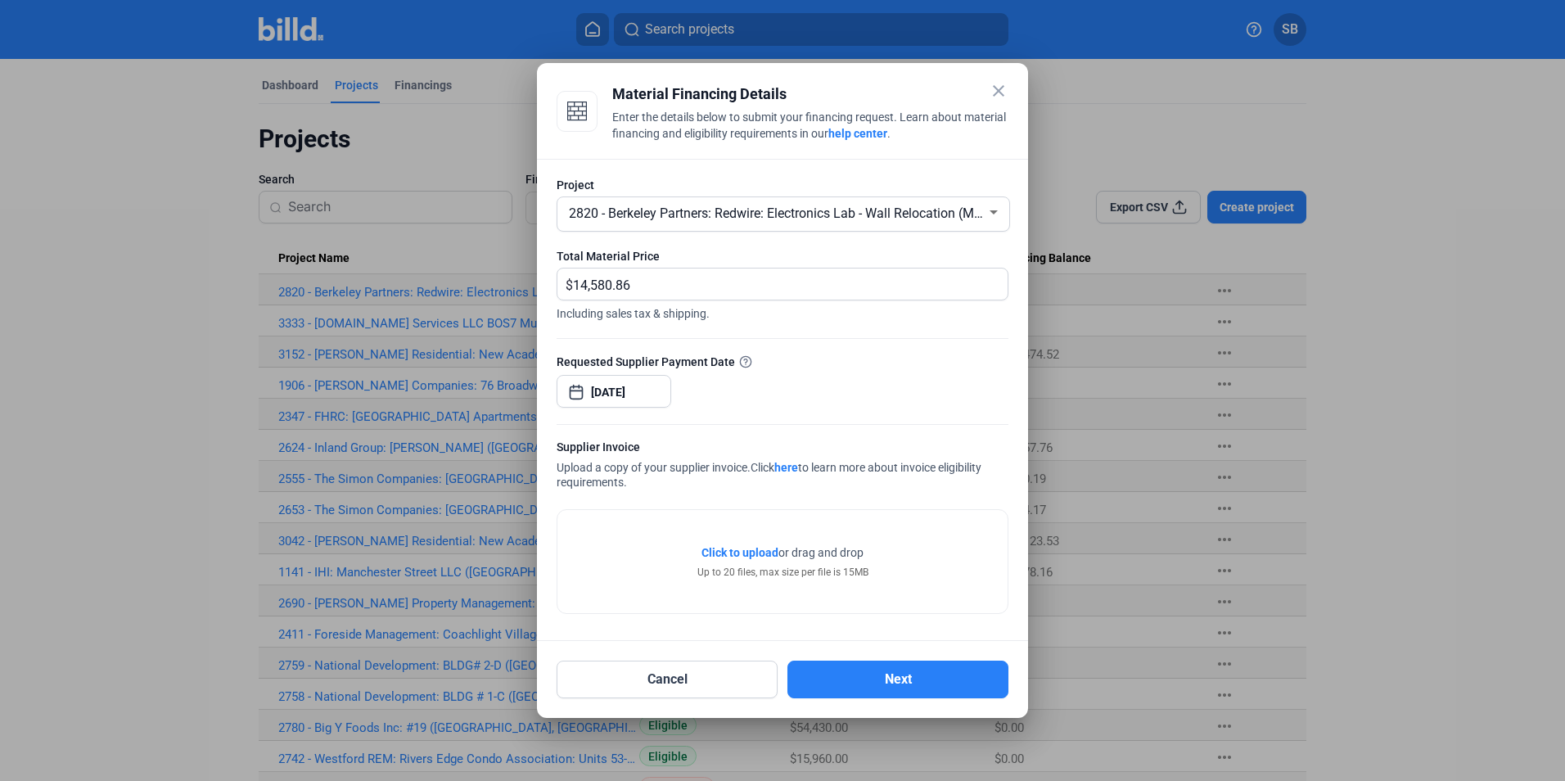
click at [777, 385] on div "Requested Supplier Payment Date [DATE]" at bounding box center [782, 388] width 452 height 71
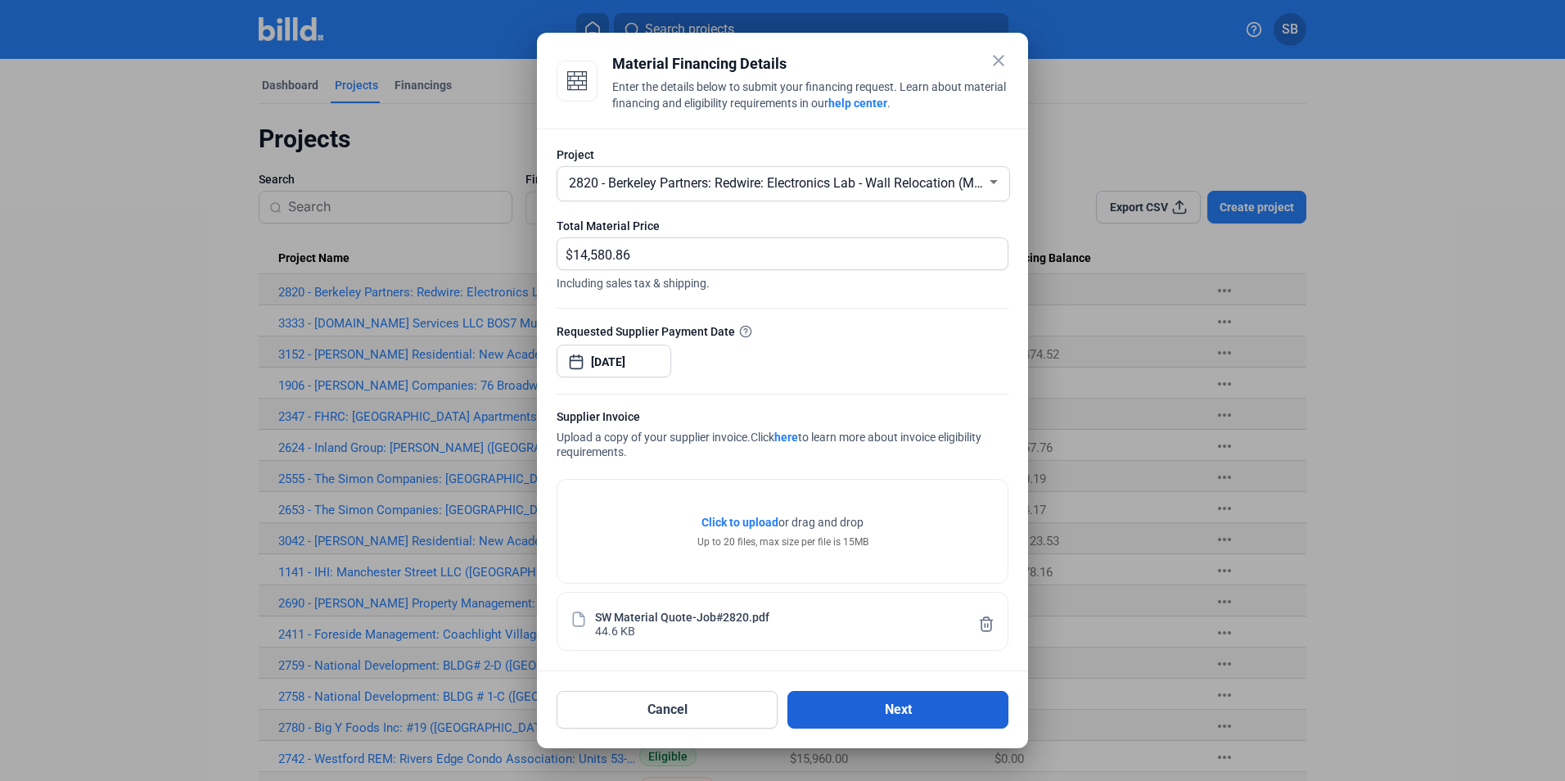
click at [887, 720] on button "Next" at bounding box center [897, 710] width 221 height 38
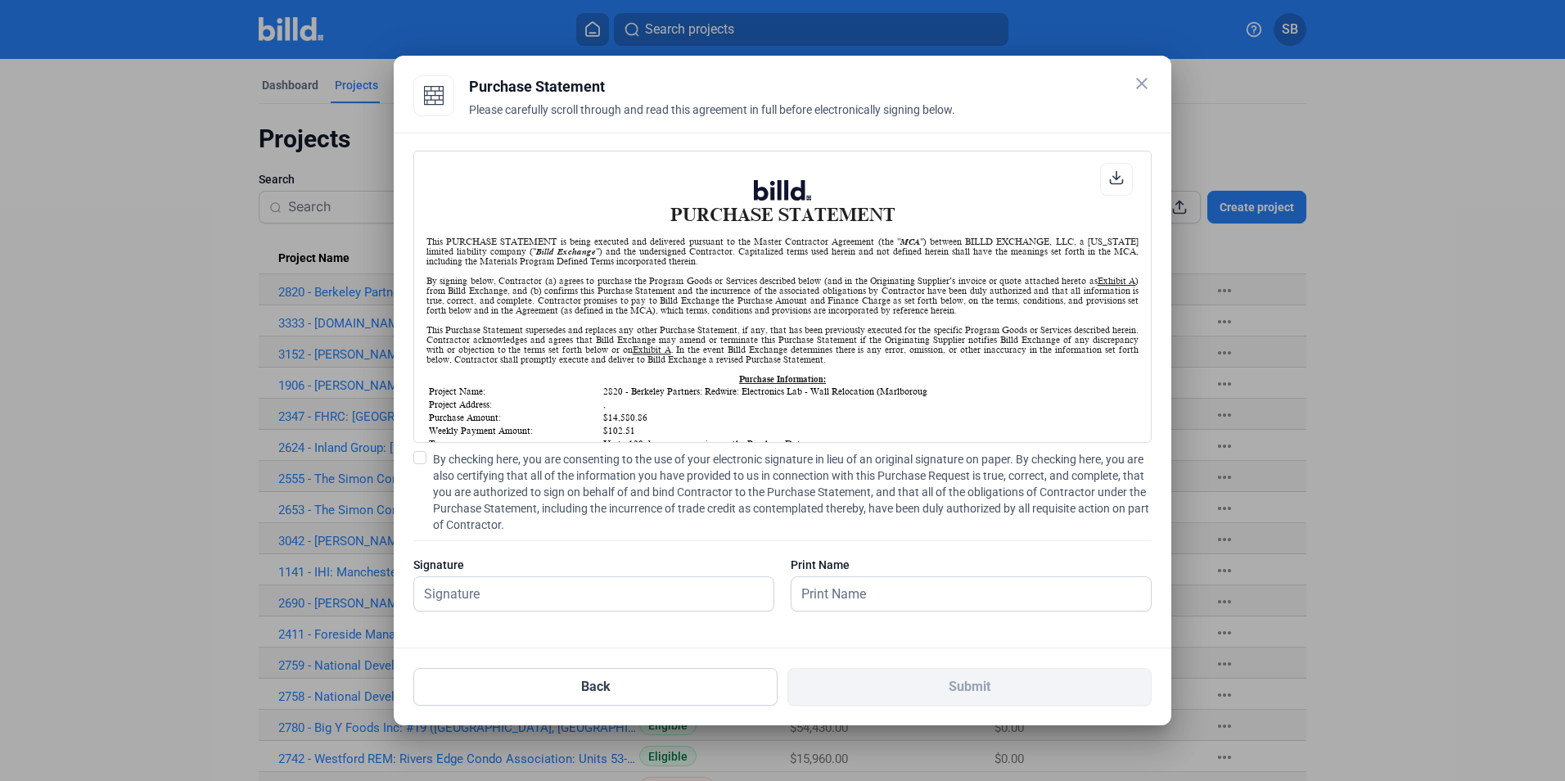
scroll to position [1, 0]
click at [427, 461] on label "By checking here, you are consenting to the use of your electronic signature in…" at bounding box center [782, 492] width 738 height 82
click at [0, 0] on input "By checking here, you are consenting to the use of your electronic signature in…" at bounding box center [0, 0] width 0 height 0
click at [465, 592] on input "text" at bounding box center [584, 594] width 341 height 34
type input "[PERSON_NAME]"
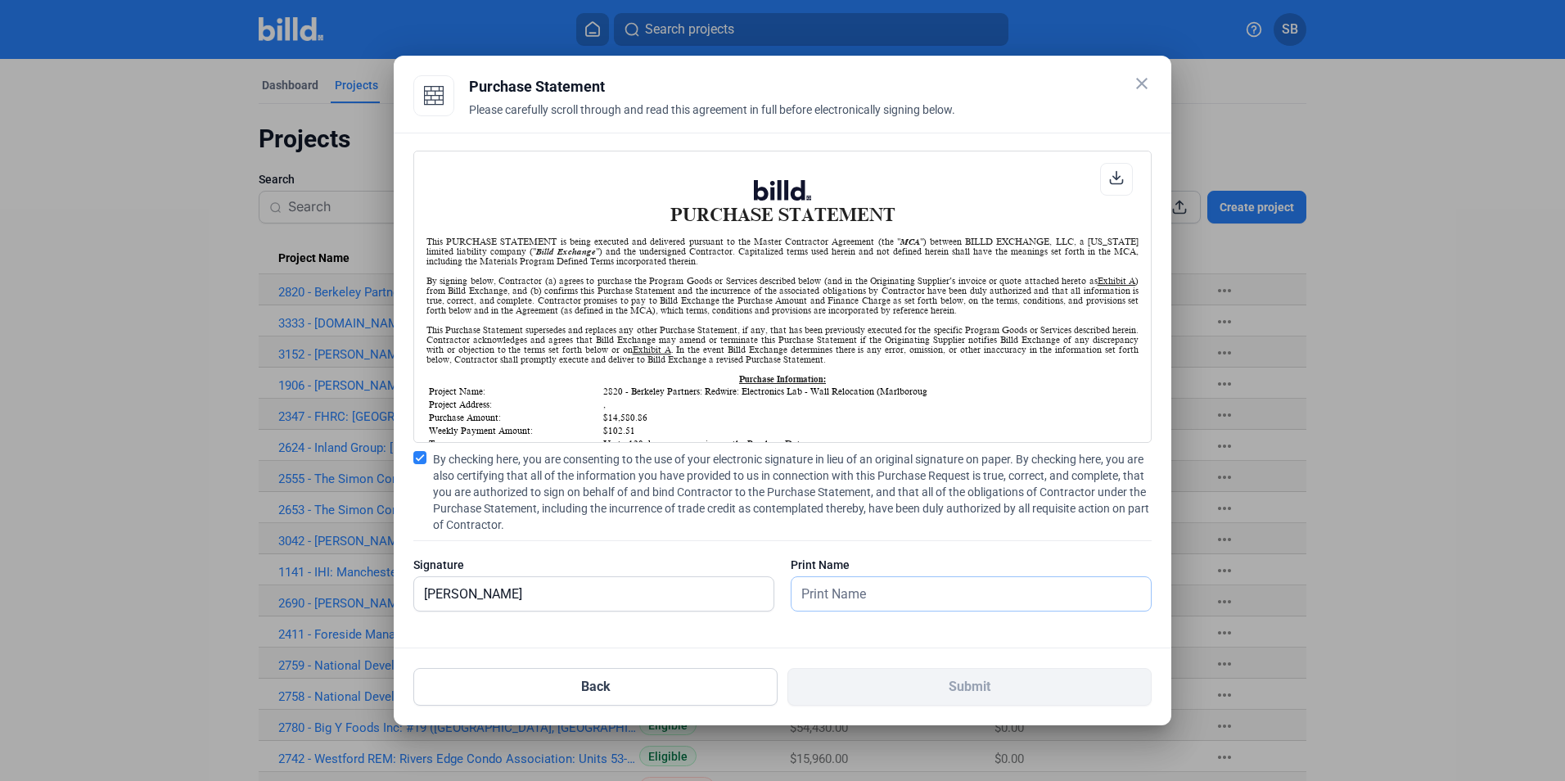
type input "[PERSON_NAME]"
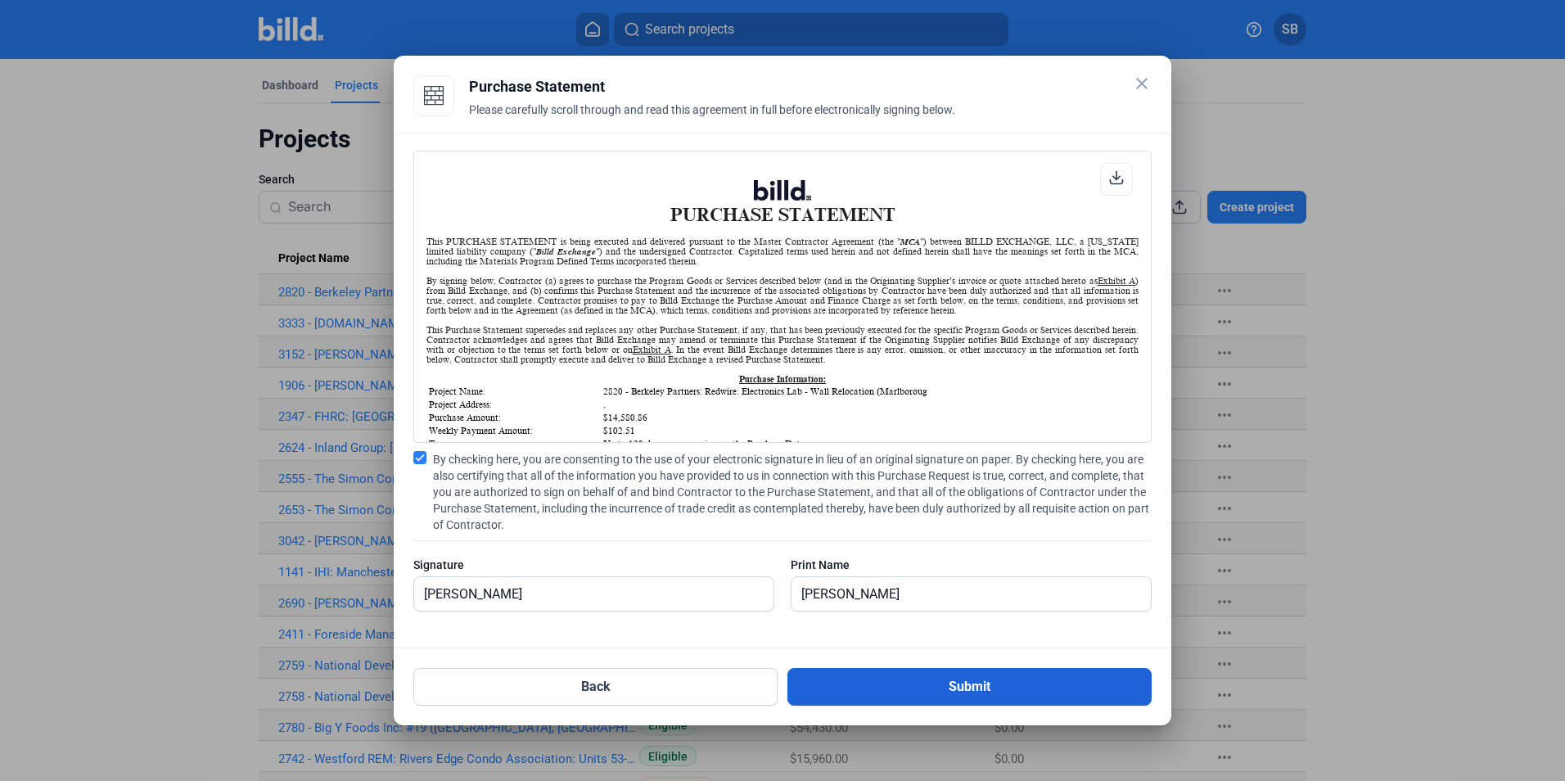
click at [952, 687] on button "Submit" at bounding box center [969, 687] width 364 height 38
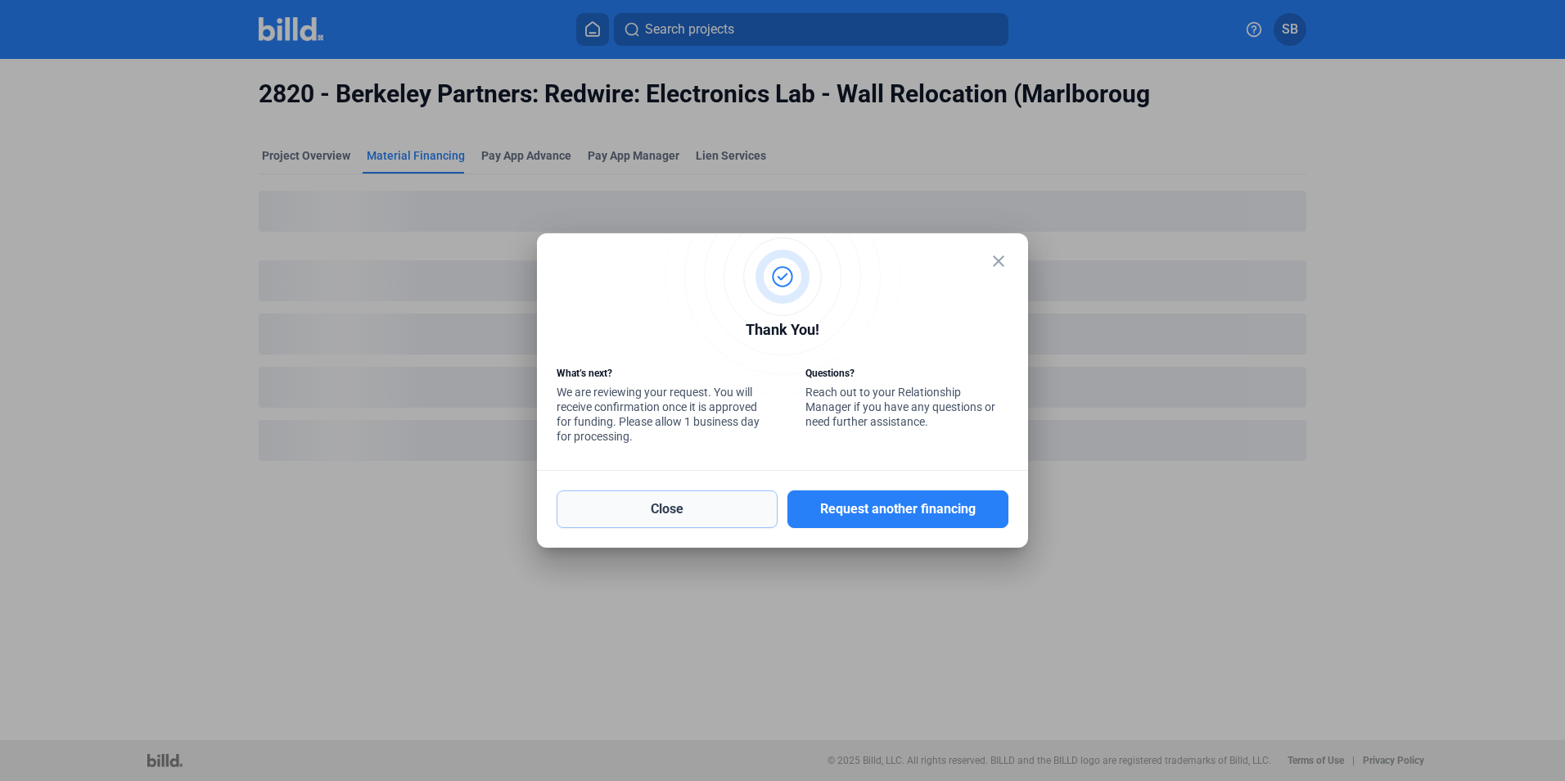
click at [721, 517] on button "Close" at bounding box center [666, 509] width 221 height 38
